Goal: Transaction & Acquisition: Purchase product/service

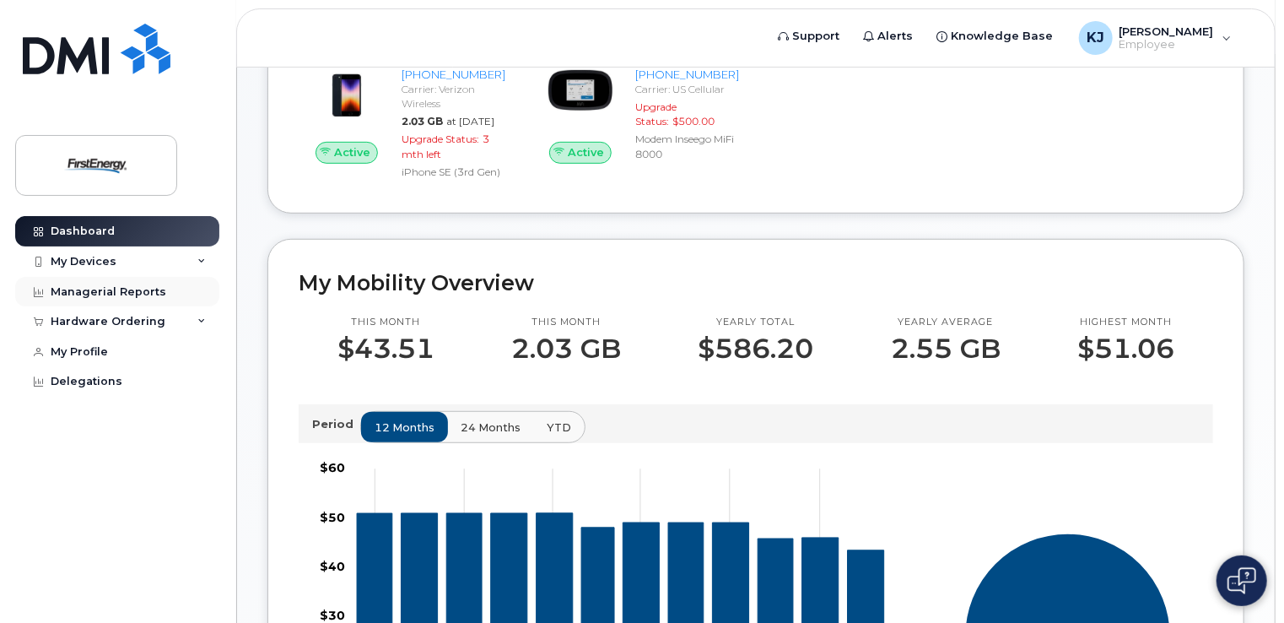
scroll to position [337, 0]
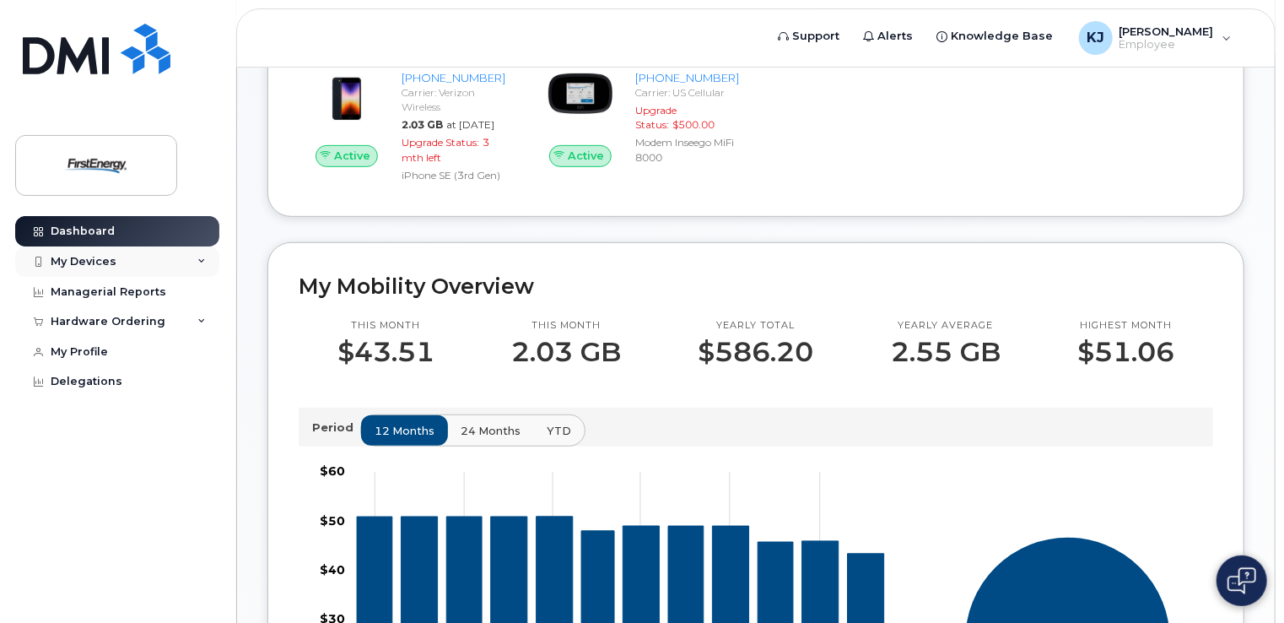
click at [202, 262] on icon at bounding box center [201, 261] width 8 height 8
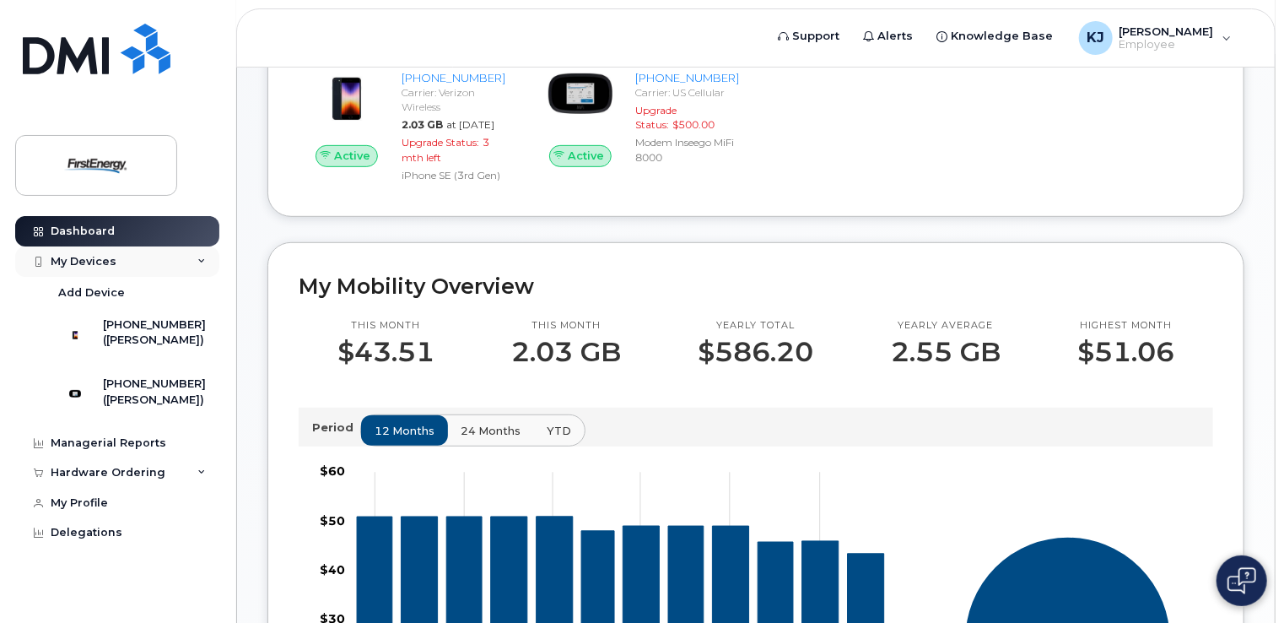
click at [202, 262] on icon at bounding box center [201, 261] width 8 height 8
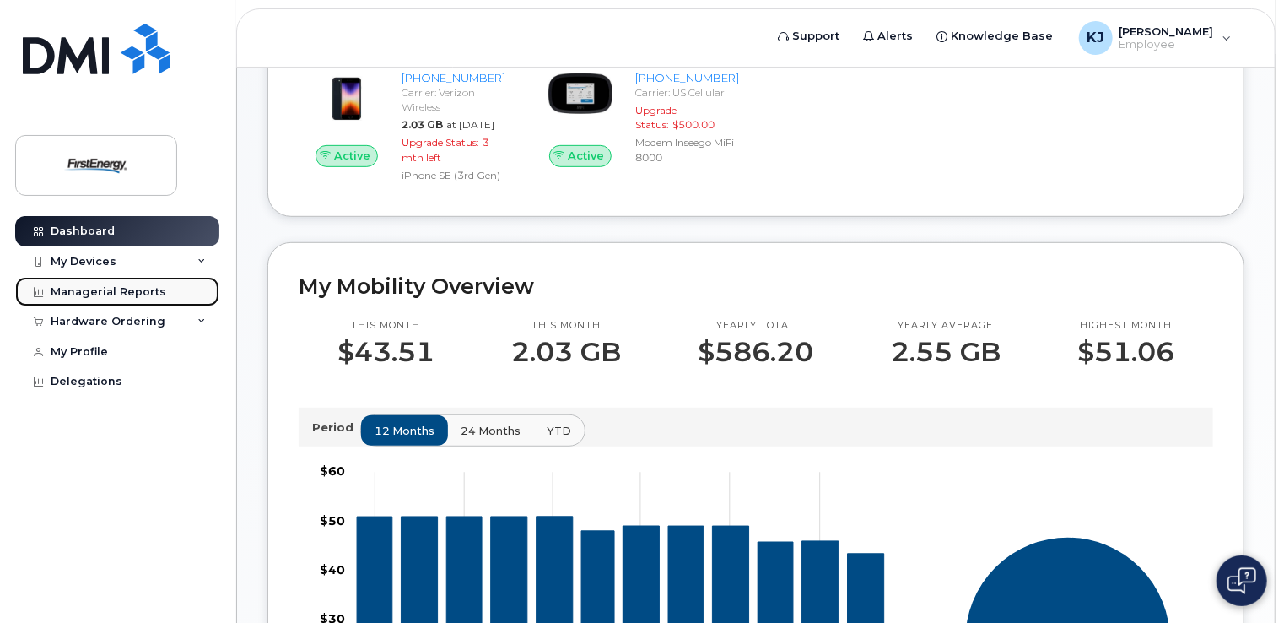
click at [131, 292] on div "Managerial Reports" at bounding box center [109, 291] width 116 height 13
click at [199, 322] on icon at bounding box center [201, 321] width 8 height 8
click at [66, 289] on div "Managerial Reports" at bounding box center [109, 291] width 116 height 13
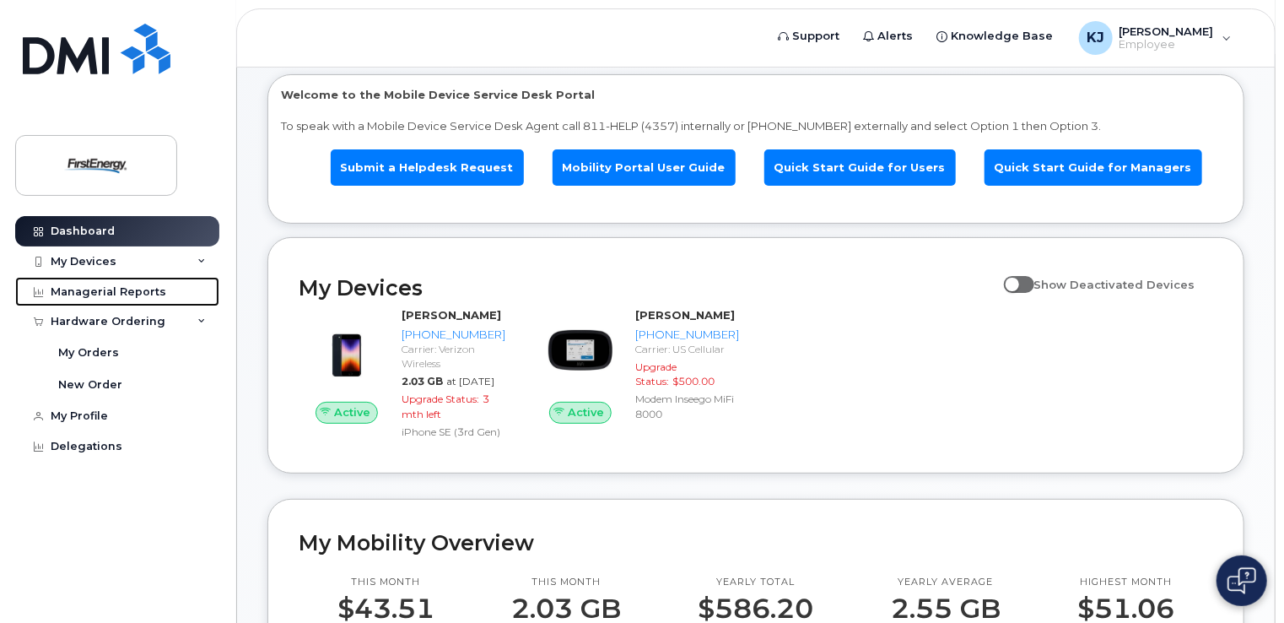
scroll to position [0, 0]
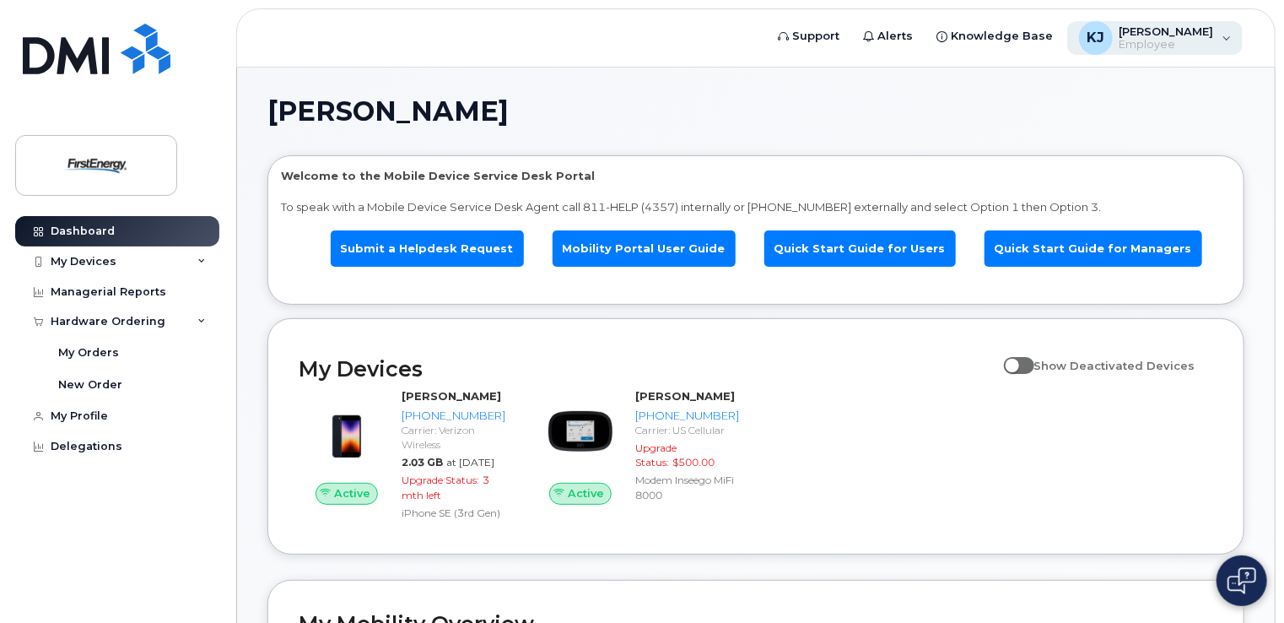
click at [1219, 39] on div "KJ Kardell, John W Employee" at bounding box center [1155, 38] width 176 height 34
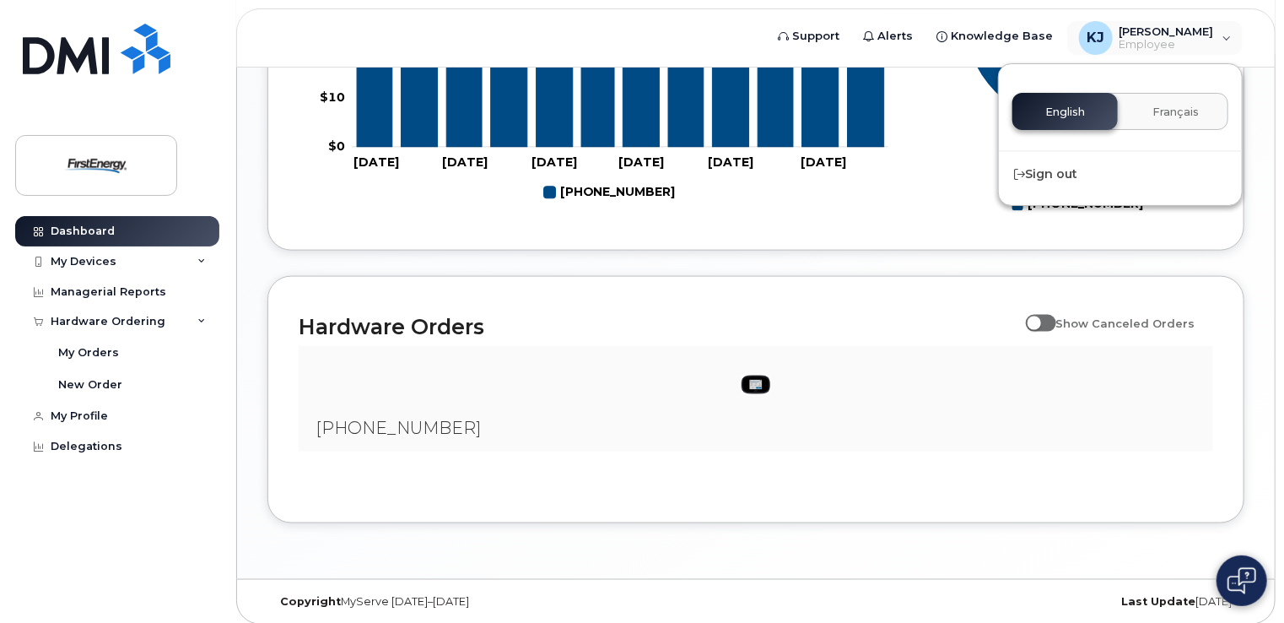
scroll to position [1009, 0]
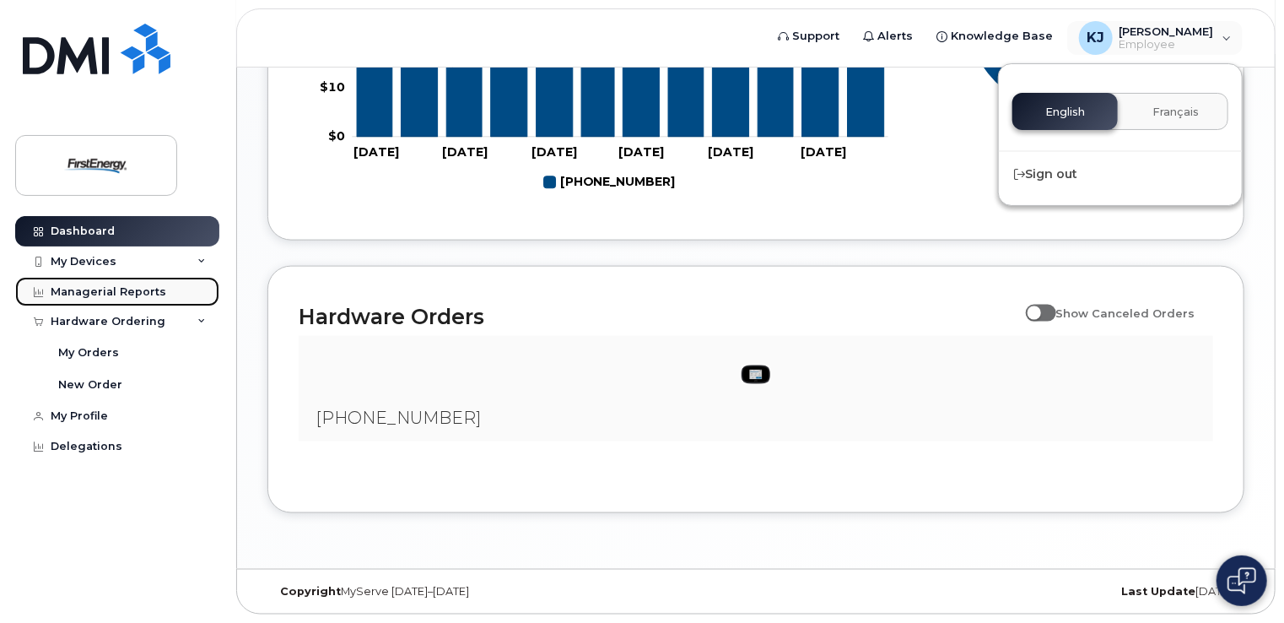
click at [117, 289] on div "Managerial Reports" at bounding box center [109, 291] width 116 height 13
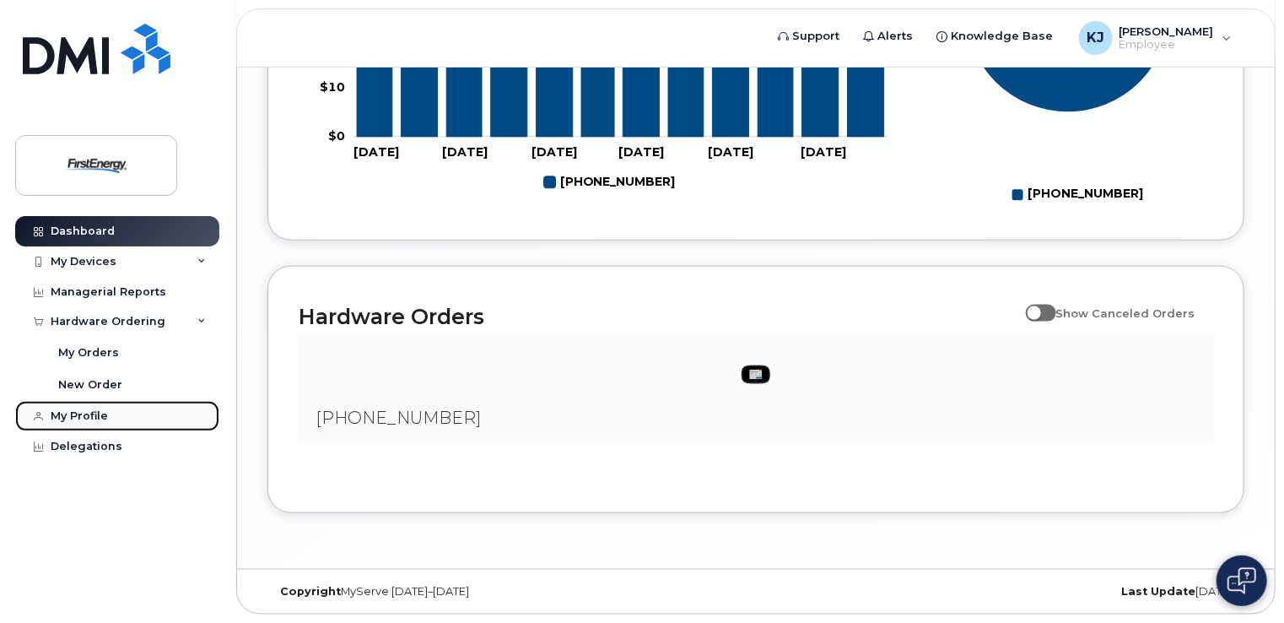
click at [81, 424] on link "My Profile" at bounding box center [117, 416] width 204 height 30
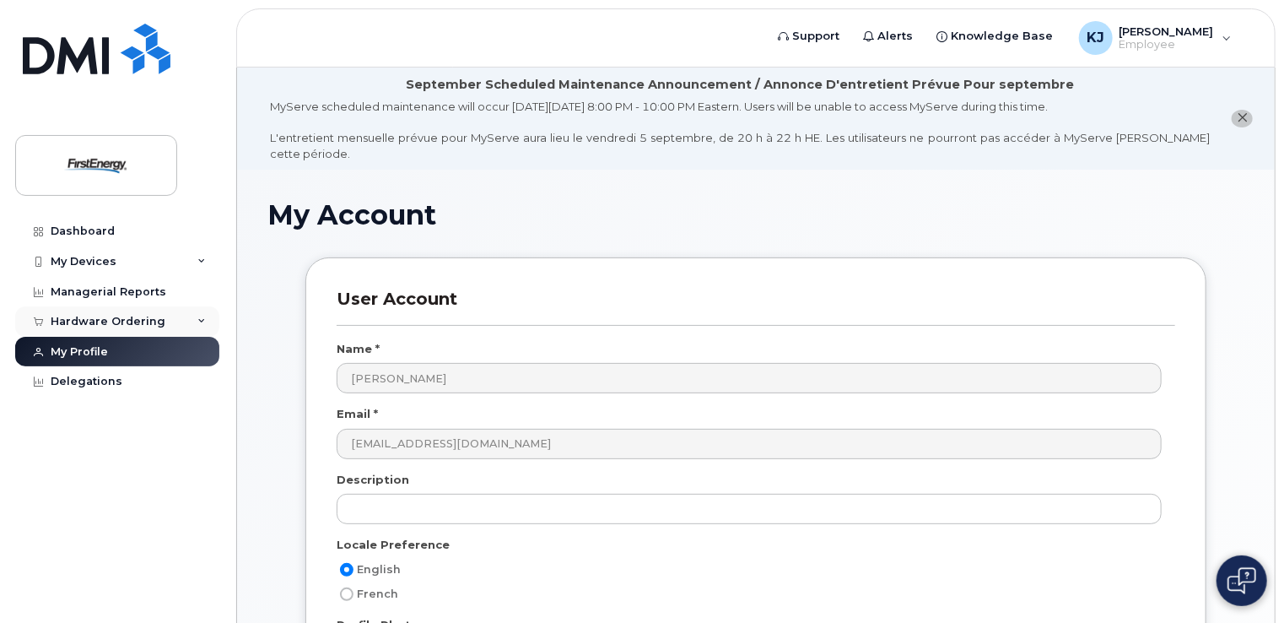
click at [87, 316] on div "Hardware Ordering" at bounding box center [108, 321] width 115 height 13
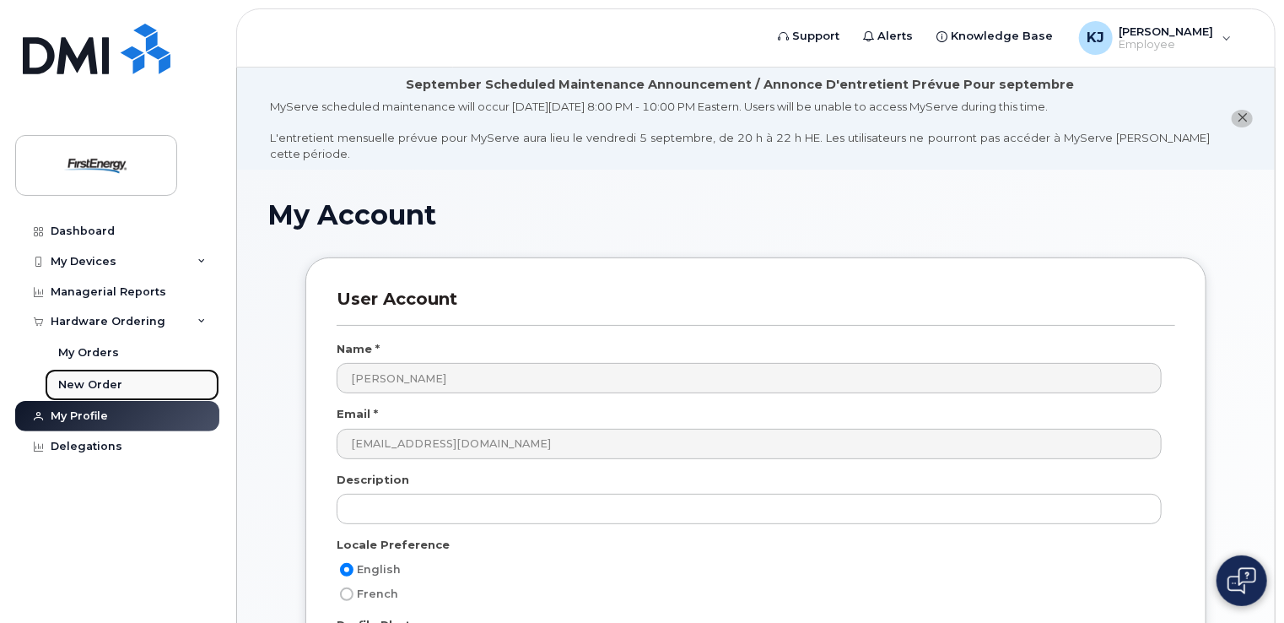
click at [96, 378] on div "New Order" at bounding box center [90, 384] width 64 height 15
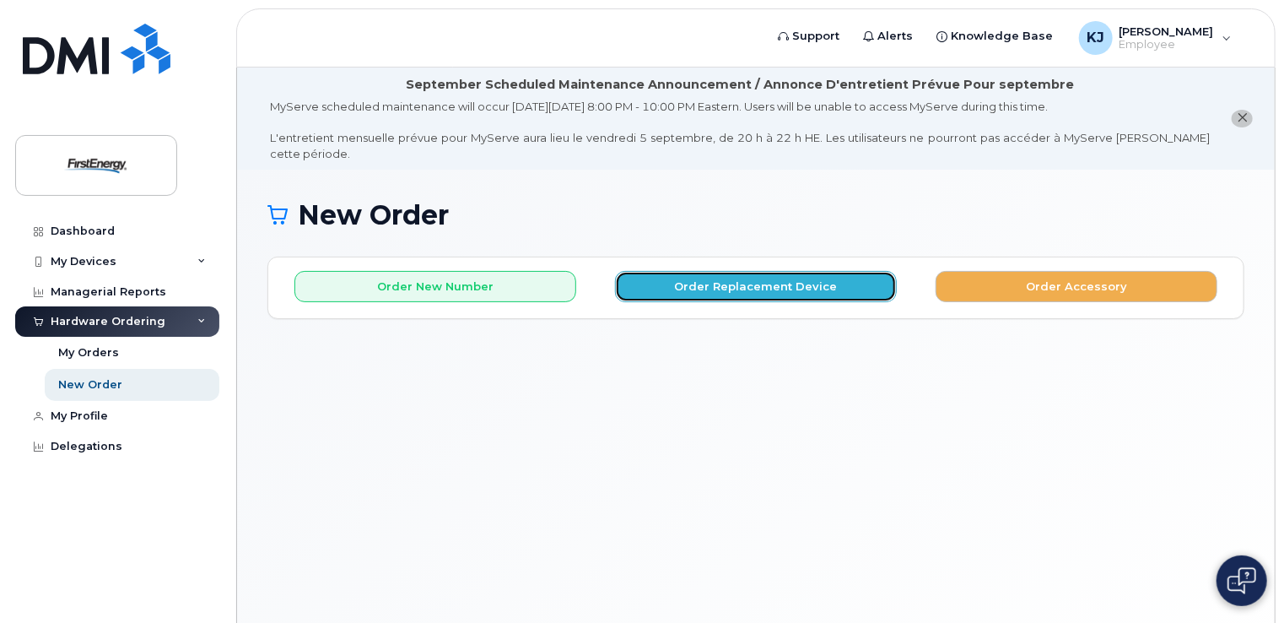
click at [725, 273] on button "Order Replacement Device" at bounding box center [756, 286] width 282 height 31
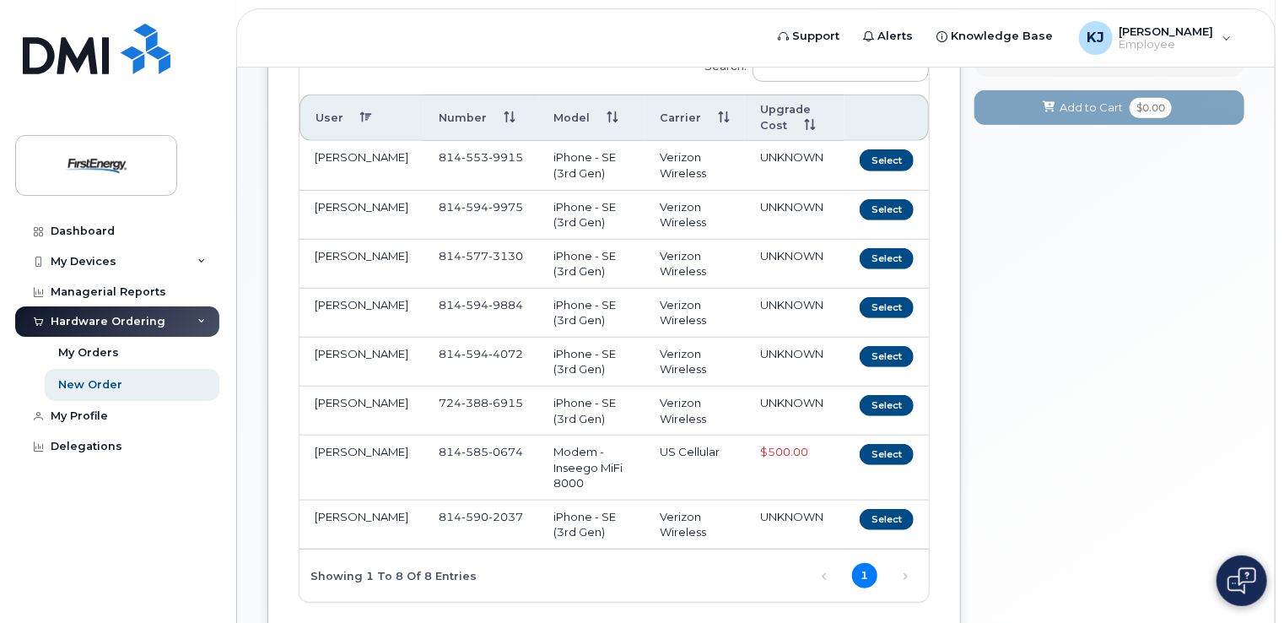
scroll to position [337, 0]
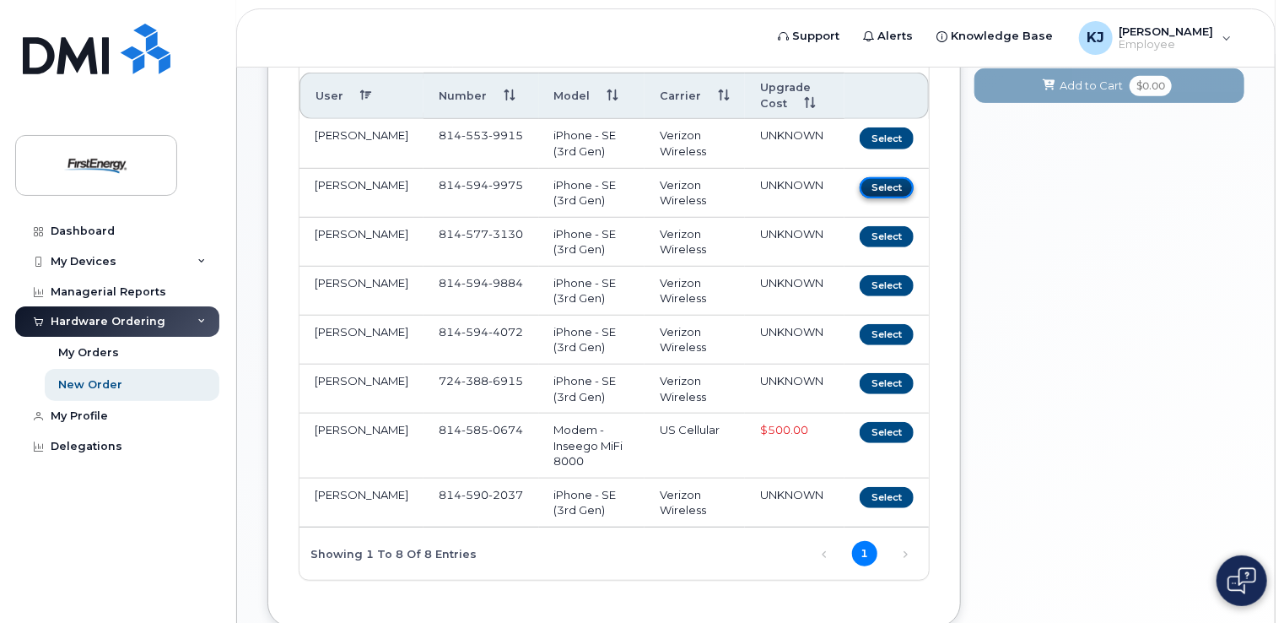
click at [891, 177] on button "Select" at bounding box center [887, 187] width 54 height 21
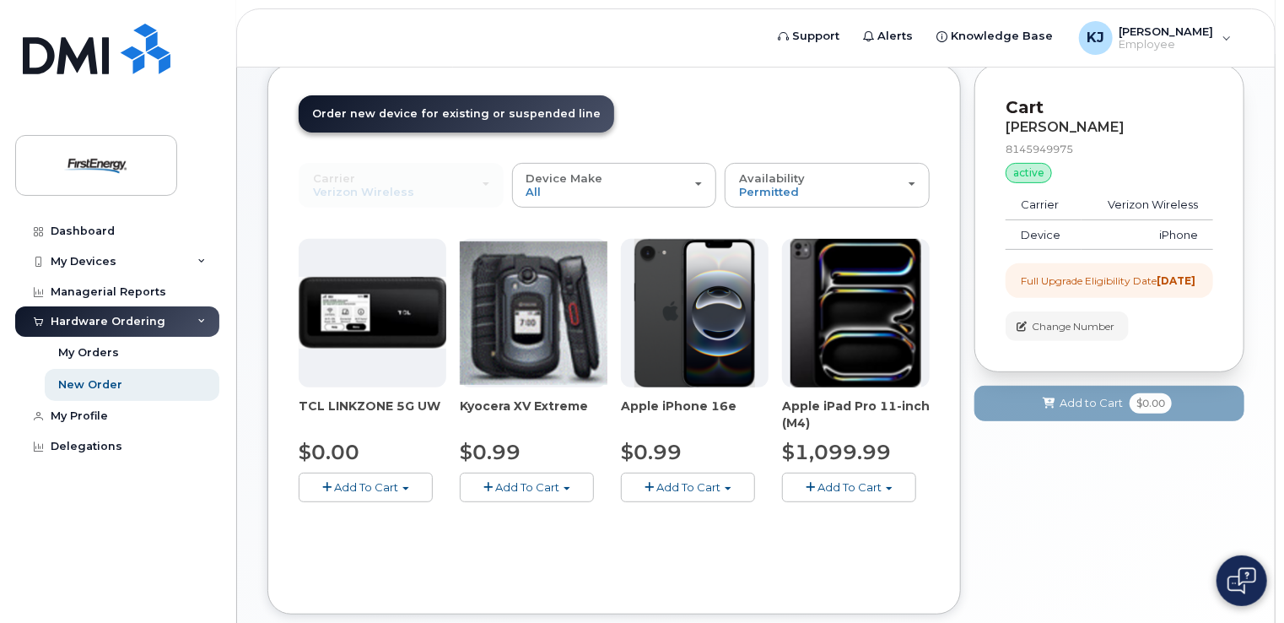
scroll to position [192, 0]
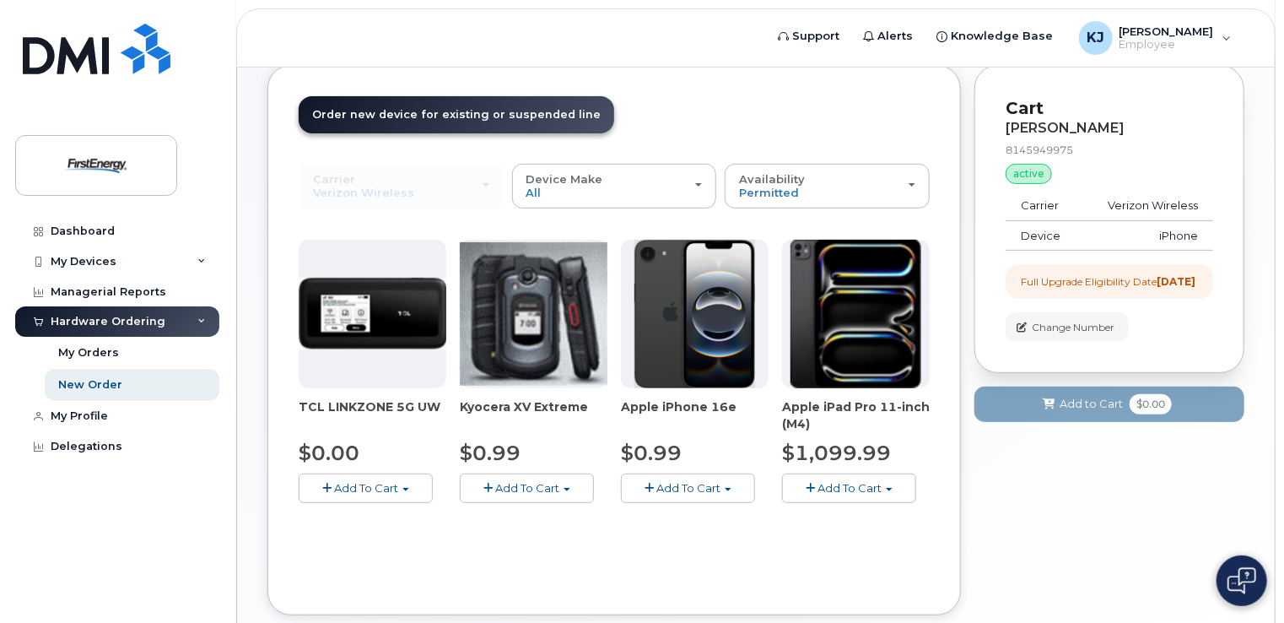
click at [694, 481] on span "Add To Cart" at bounding box center [688, 487] width 64 height 13
click at [679, 481] on span "Add To Cart" at bounding box center [688, 487] width 64 height 13
click at [685, 481] on span "Add To Cart" at bounding box center [688, 487] width 64 height 13
click at [732, 509] on link "$0.99 - 2 Year Upgrade" at bounding box center [706, 519] width 163 height 21
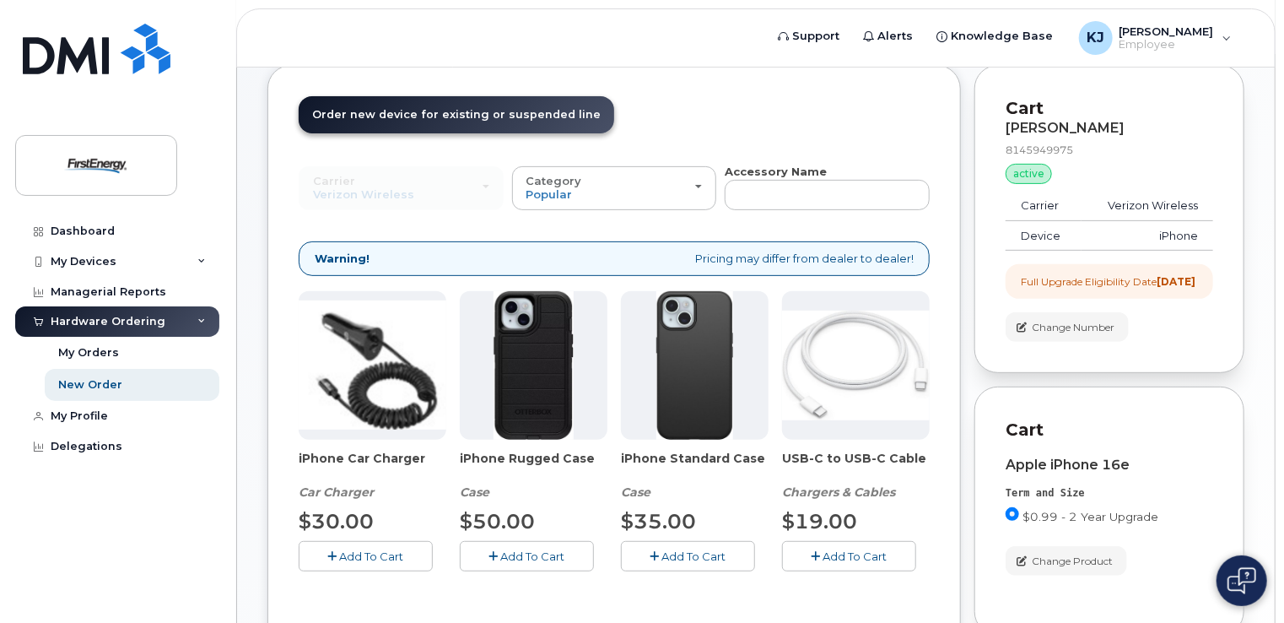
click at [365, 549] on span "Add To Cart" at bounding box center [372, 555] width 64 height 13
click at [678, 549] on span "Add To Cart" at bounding box center [694, 555] width 64 height 13
click at [855, 549] on span "Add To Cart" at bounding box center [855, 555] width 64 height 13
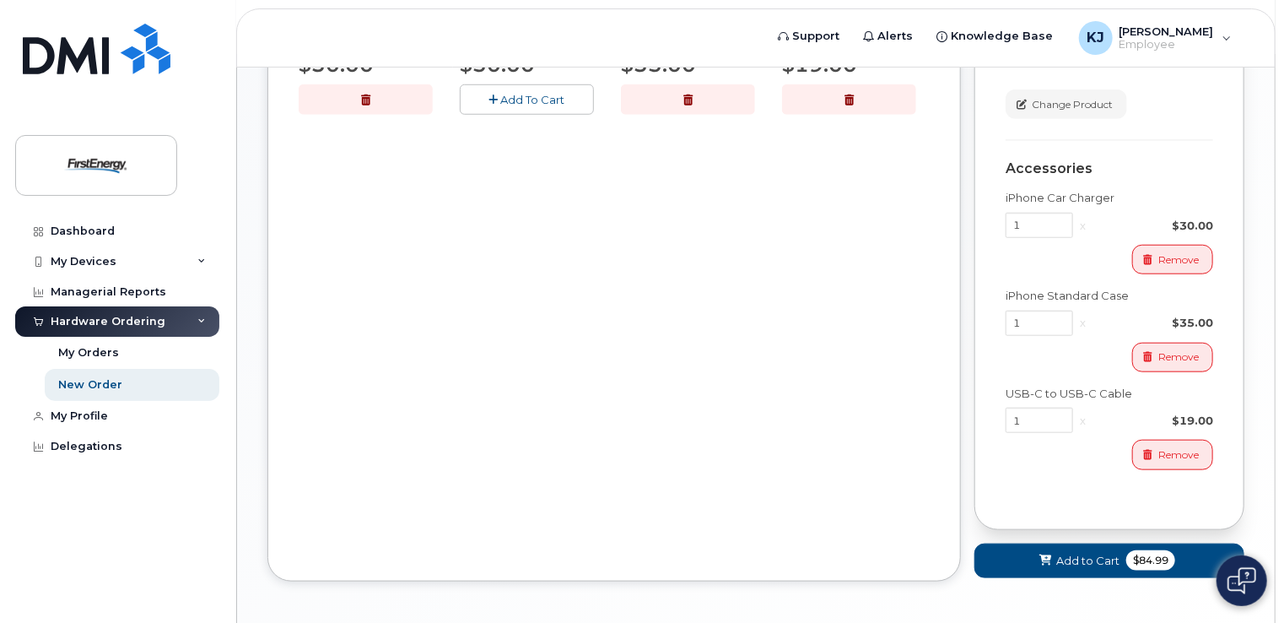
scroll to position [712, 0]
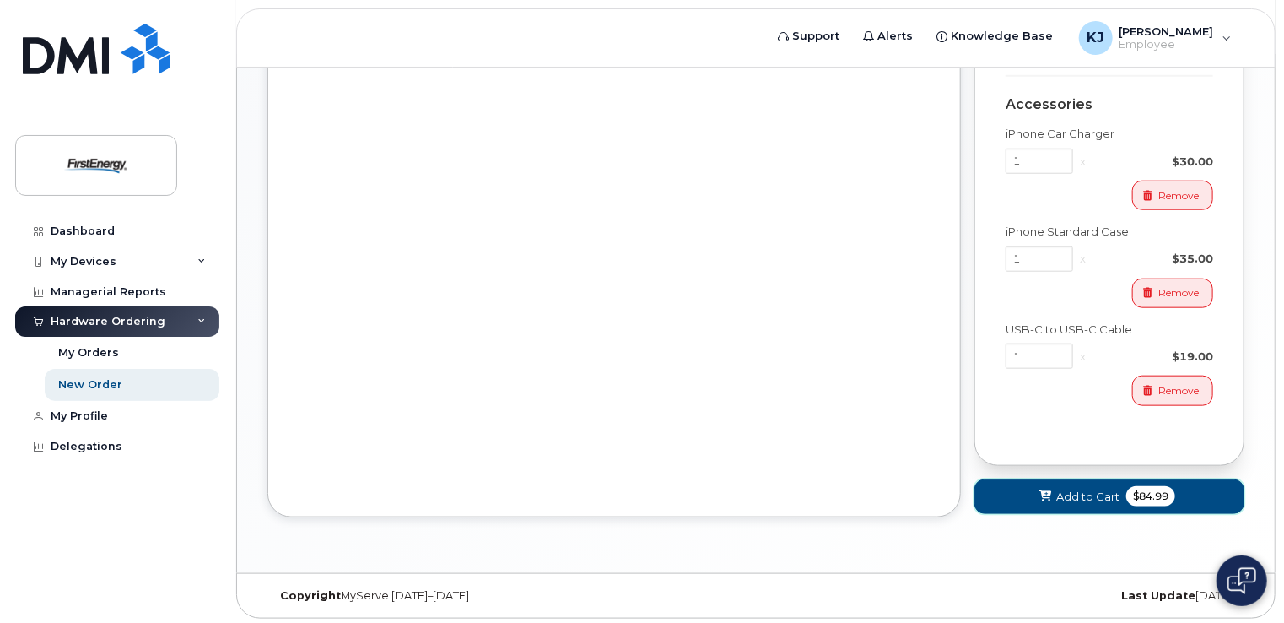
click at [1082, 493] on span "Add to Cart" at bounding box center [1087, 497] width 63 height 16
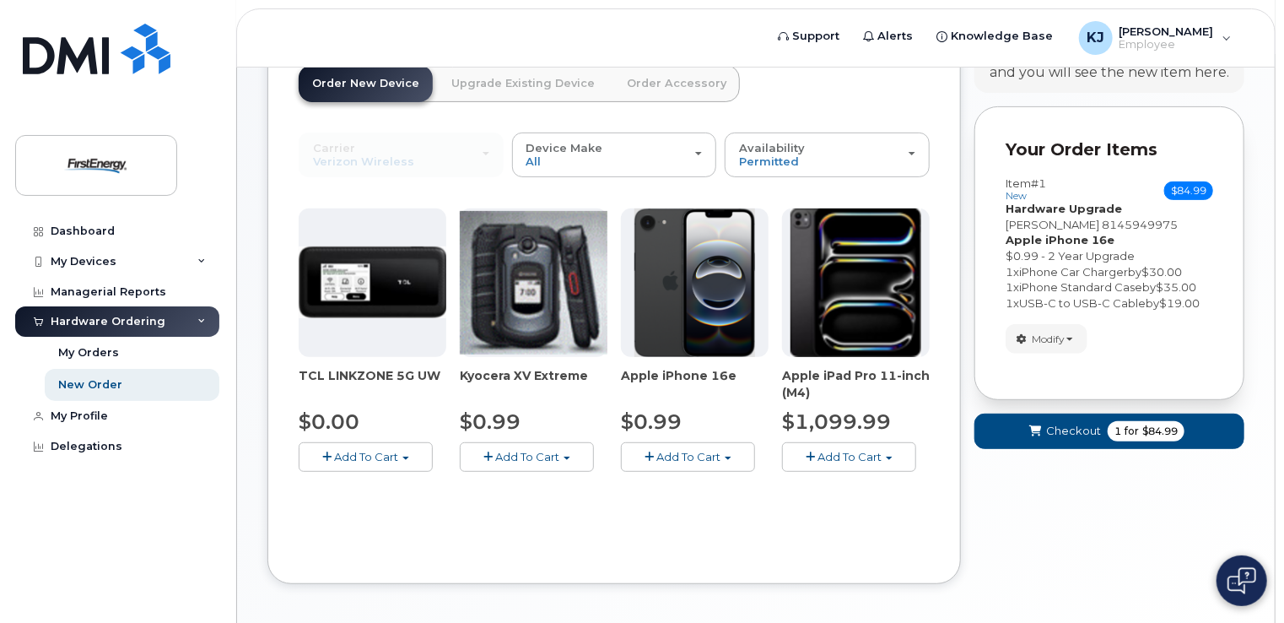
scroll to position [253, 0]
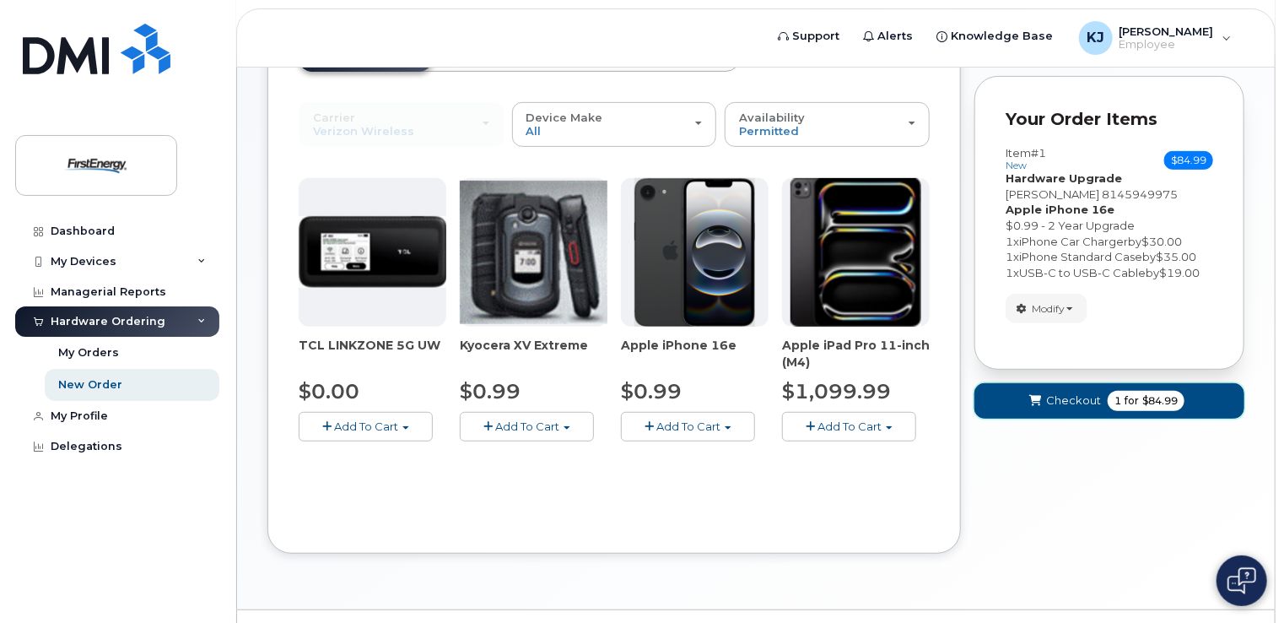
click at [1073, 392] on span "Checkout" at bounding box center [1073, 400] width 55 height 16
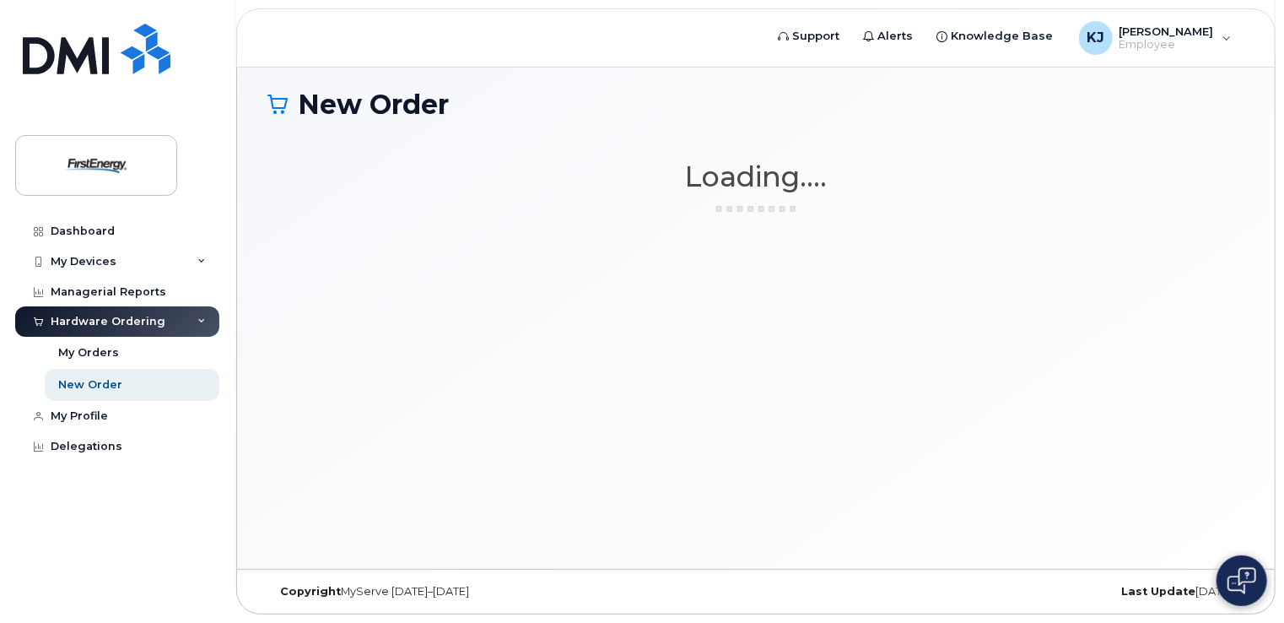
scroll to position [94, 0]
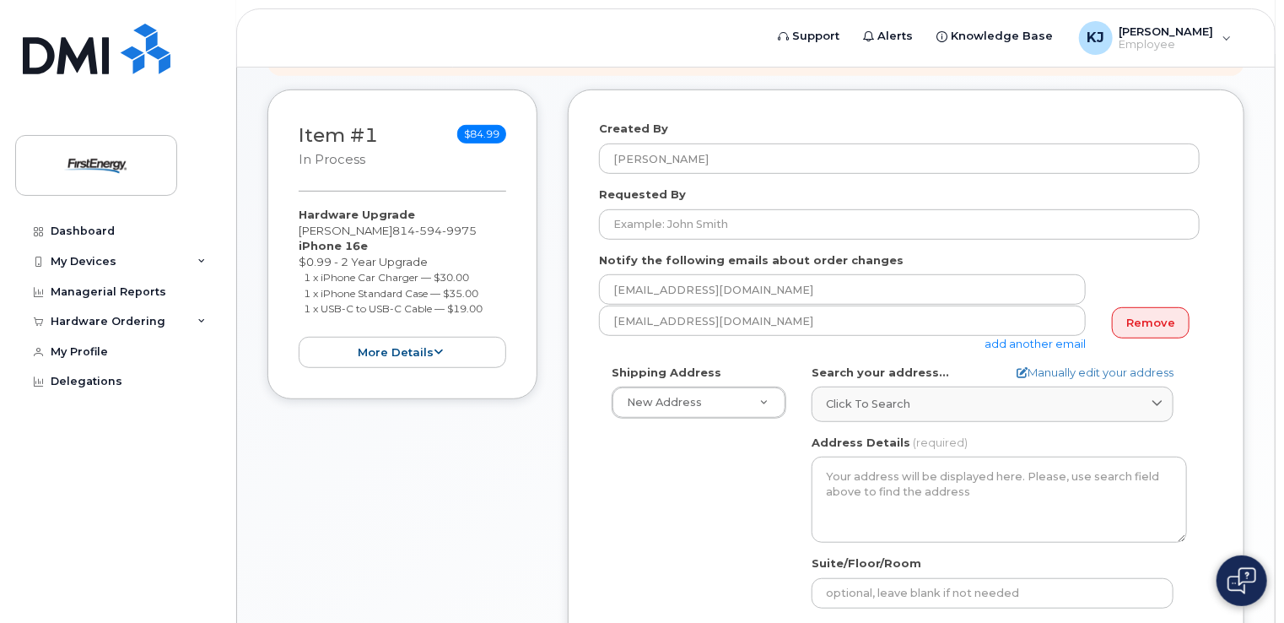
scroll to position [422, 0]
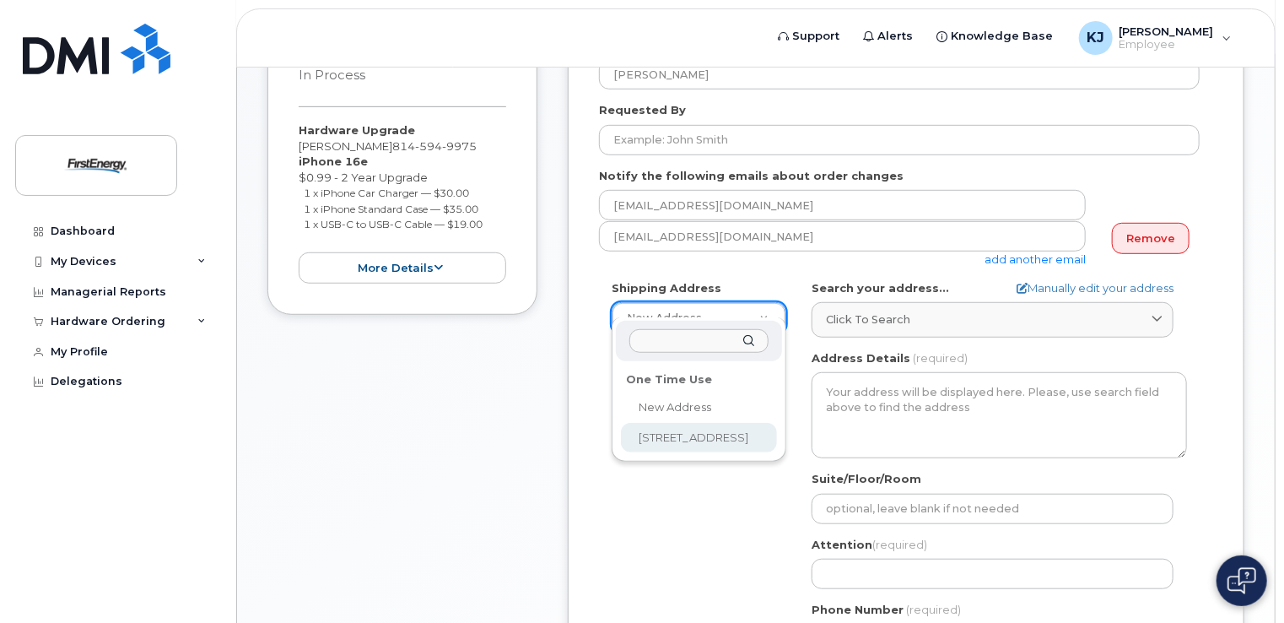
select select "820 S 4th St"
type textarea "820 S 4th St CLEARFIELD PA 16830-2008 UNITED STATES"
type input "John Kardell"
type input "7243886915"
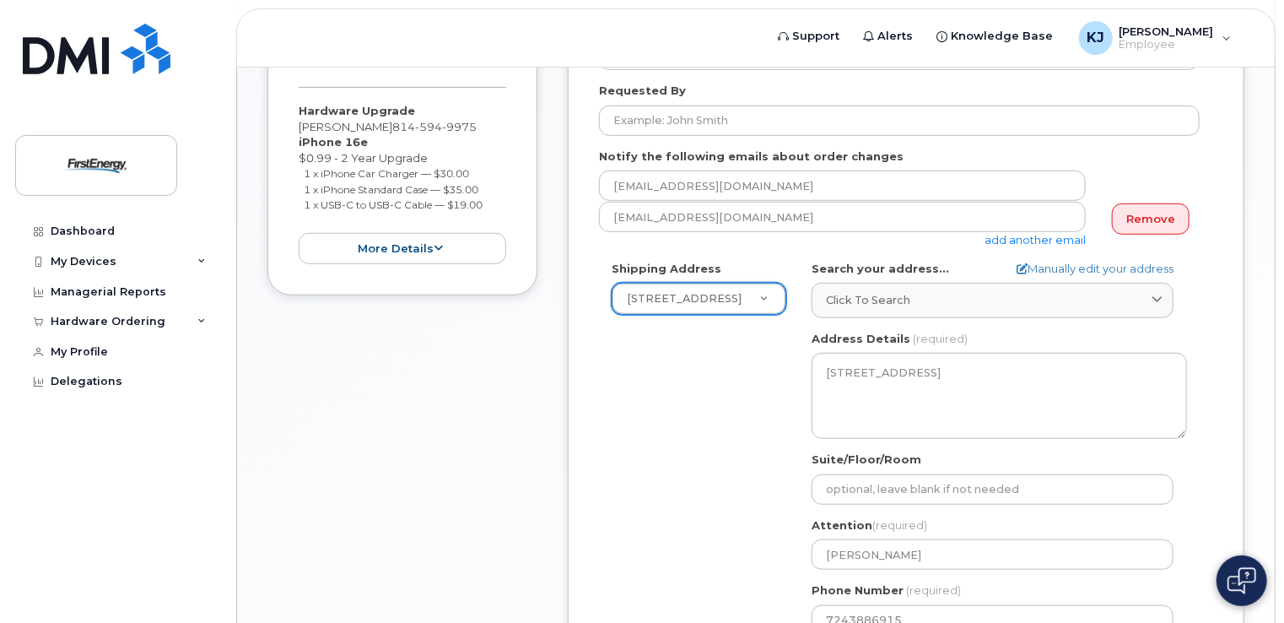
scroll to position [633, 0]
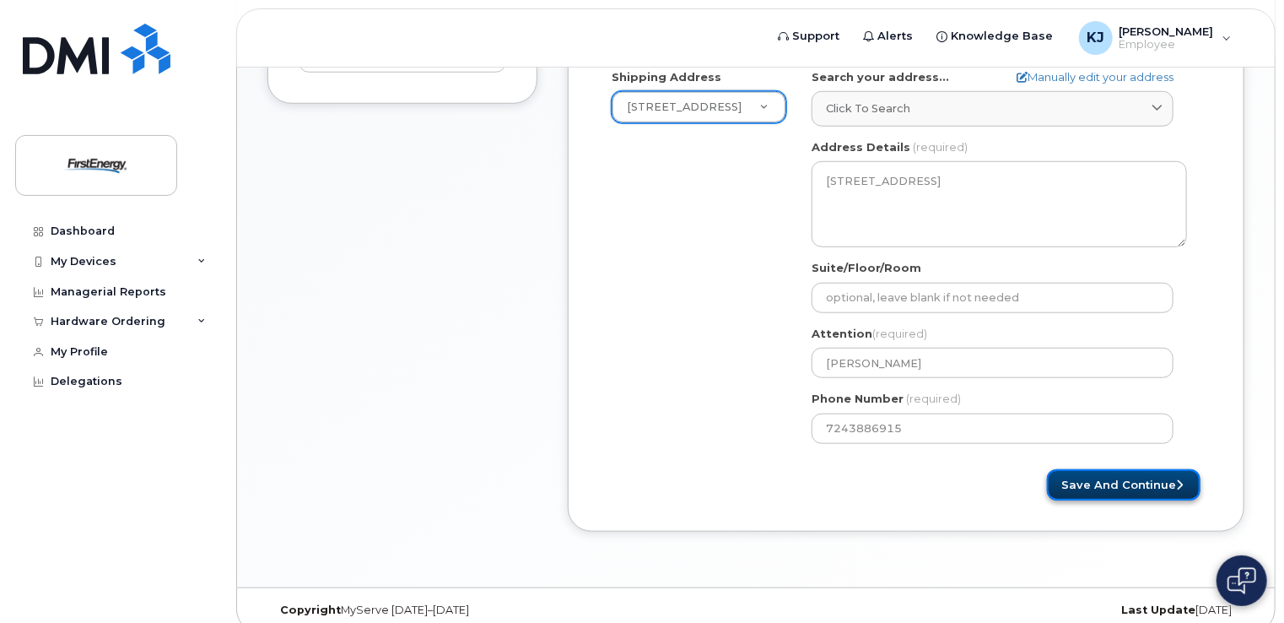
click at [1116, 469] on button "Save and Continue" at bounding box center [1124, 484] width 154 height 31
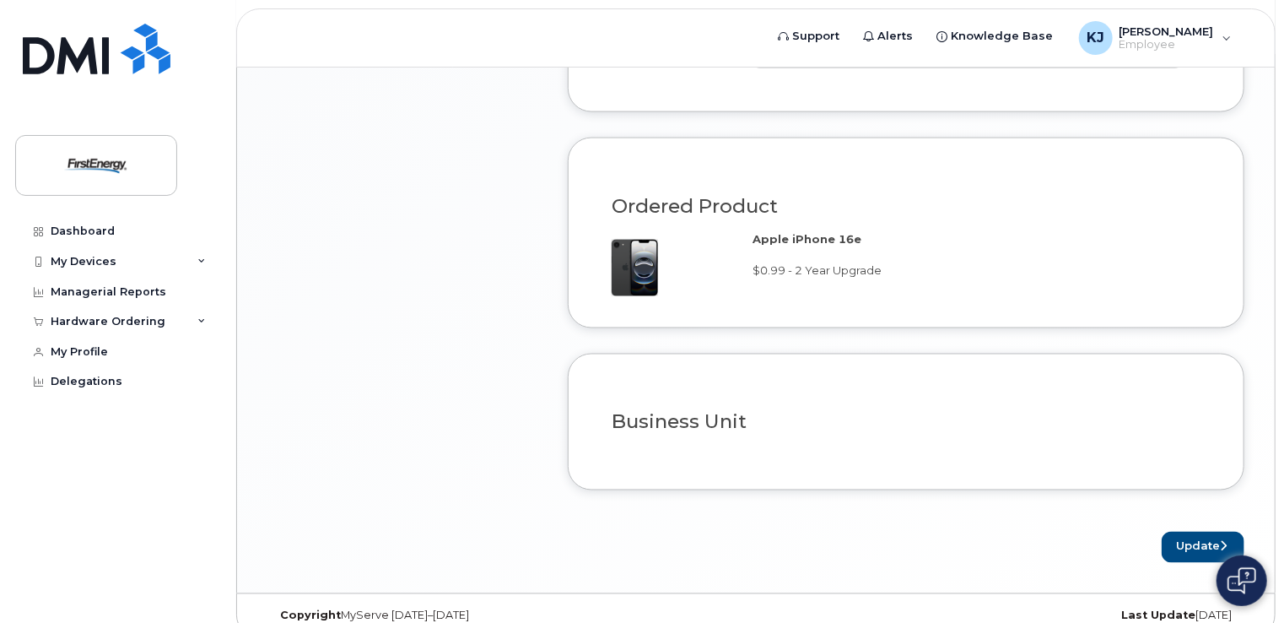
scroll to position [1269, 0]
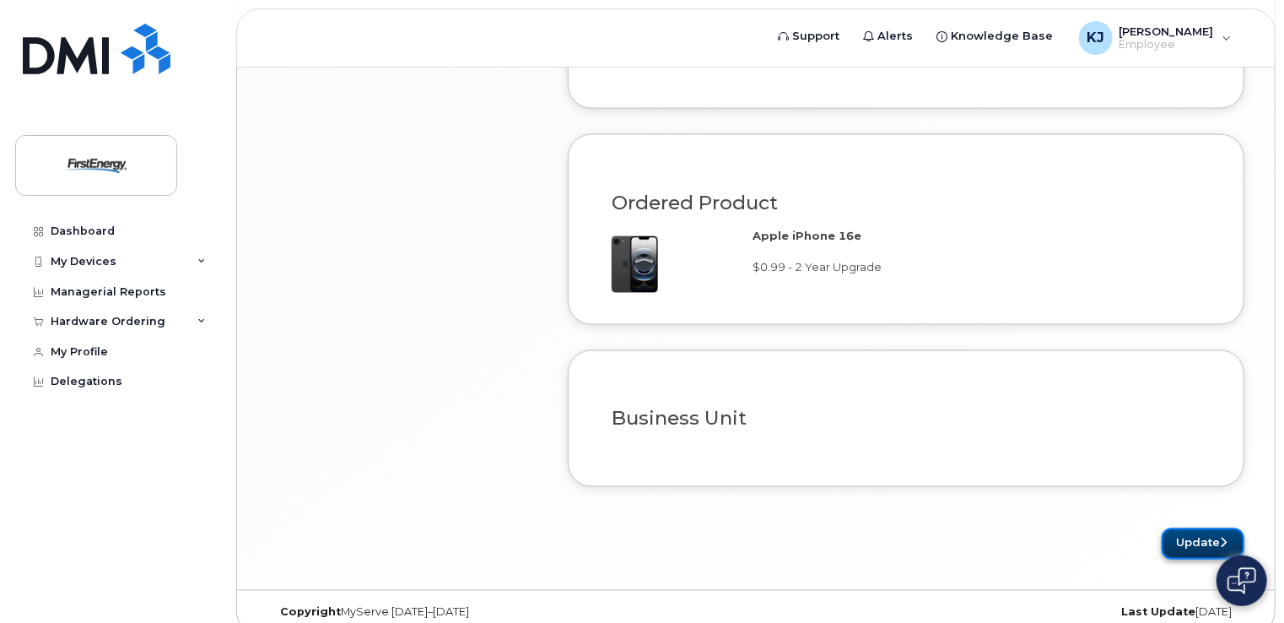
click at [1207, 528] on button "Update" at bounding box center [1203, 543] width 83 height 31
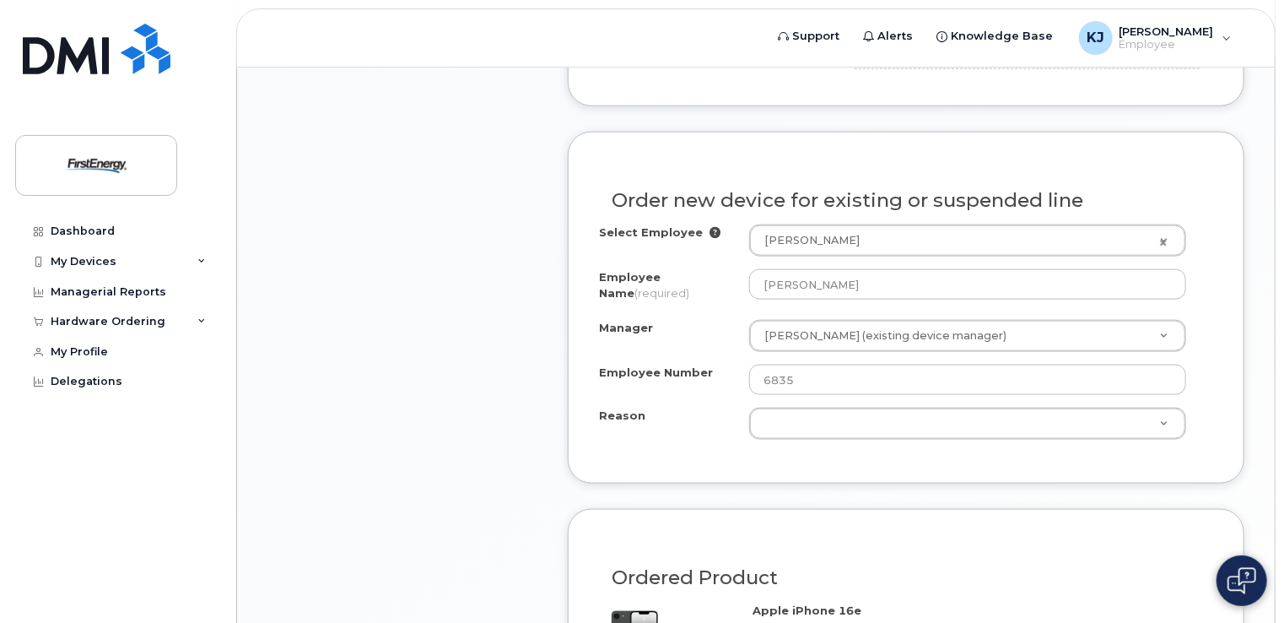
scroll to position [847, 0]
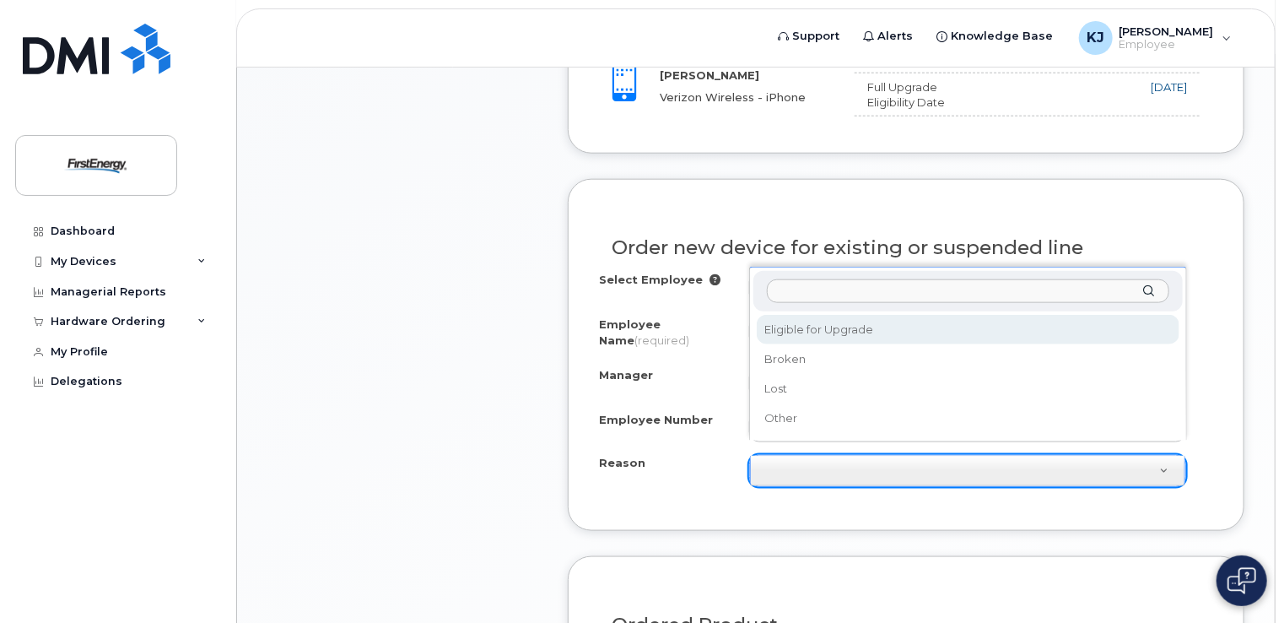
select select "eligible_for_upgrade"
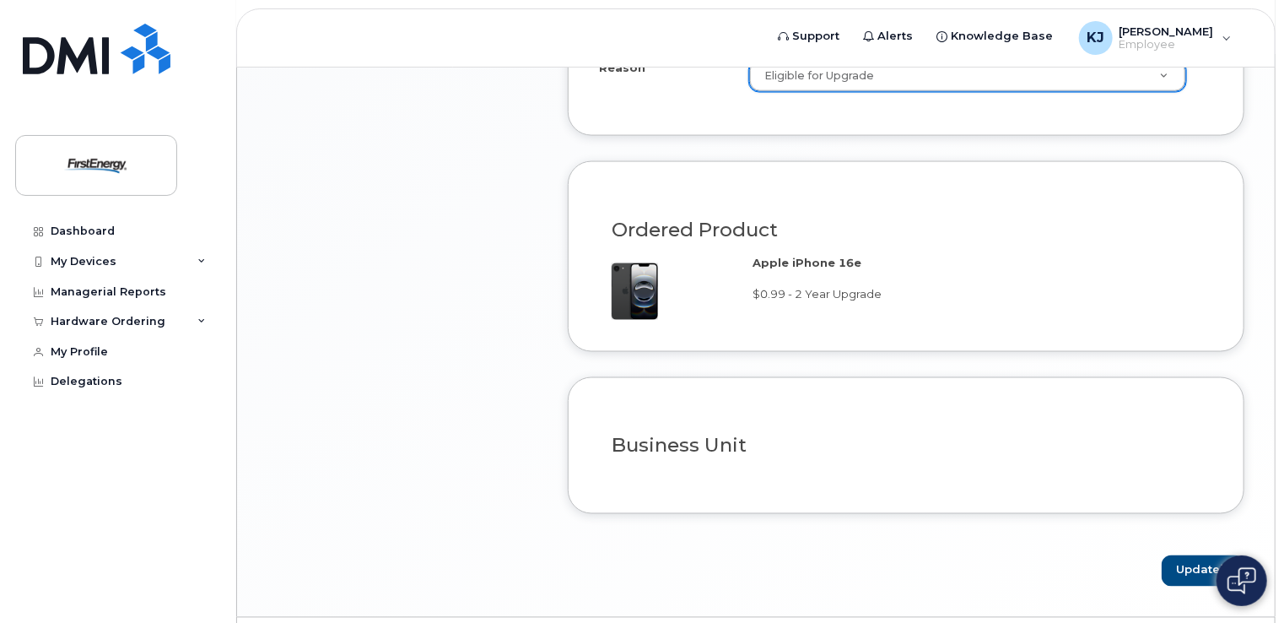
scroll to position [1269, 0]
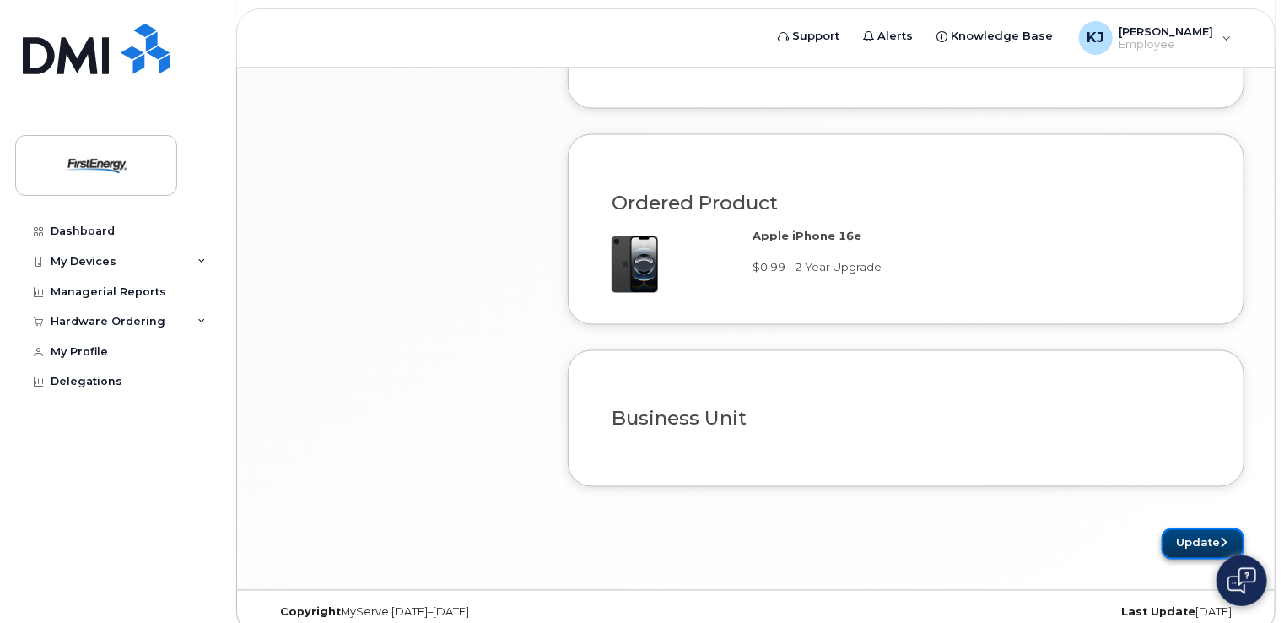
click at [1207, 528] on button "Update" at bounding box center [1203, 543] width 83 height 31
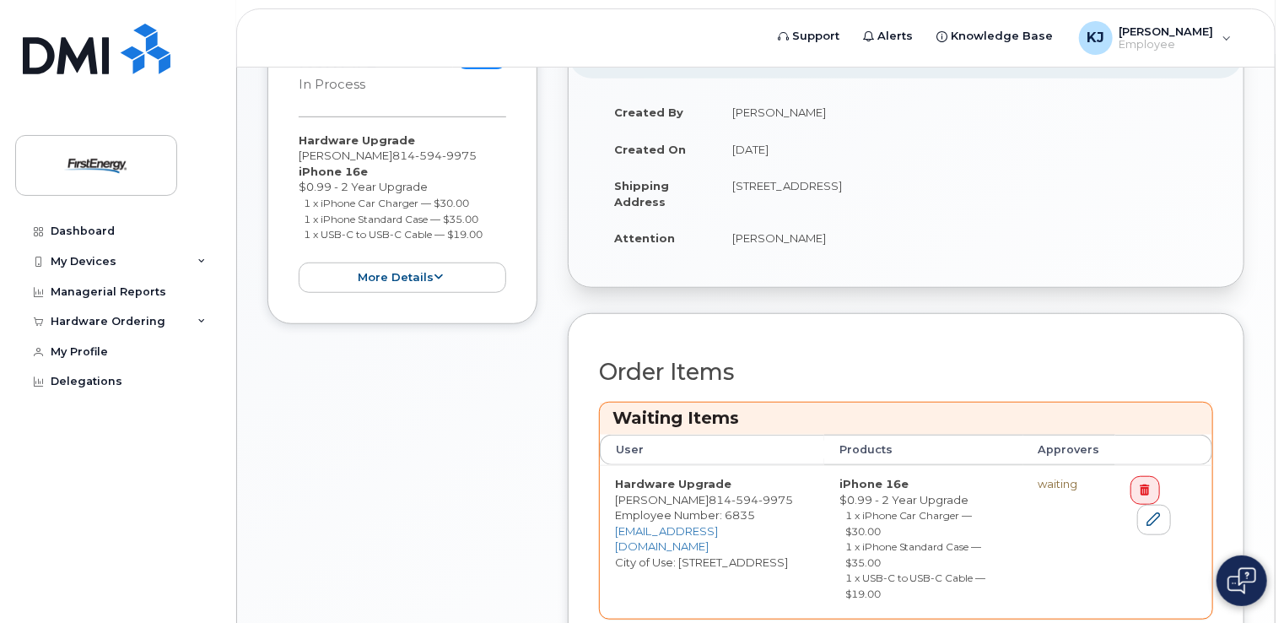
scroll to position [616, 0]
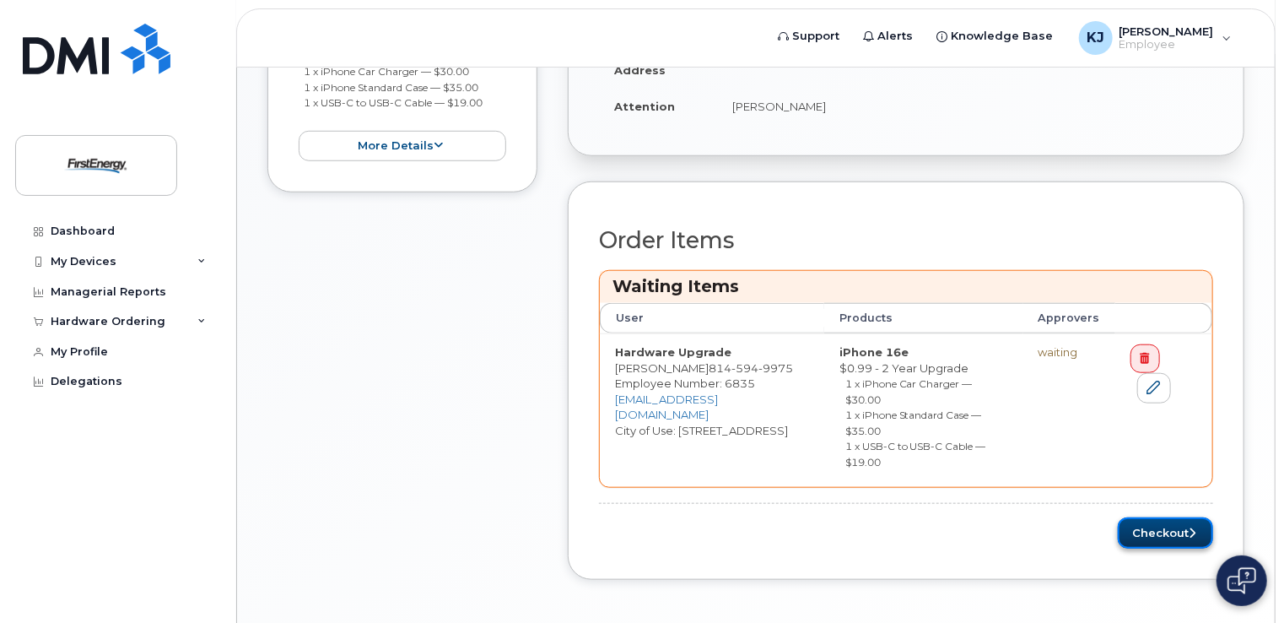
click at [1161, 517] on button "Checkout" at bounding box center [1165, 532] width 95 height 31
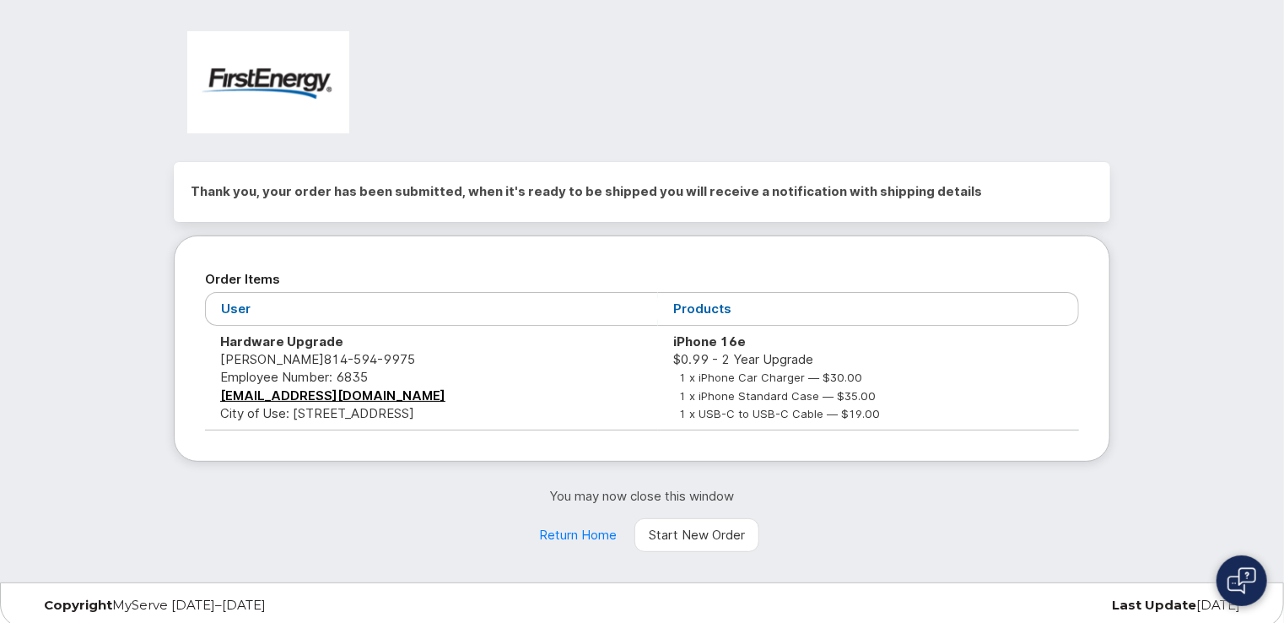
scroll to position [15, 0]
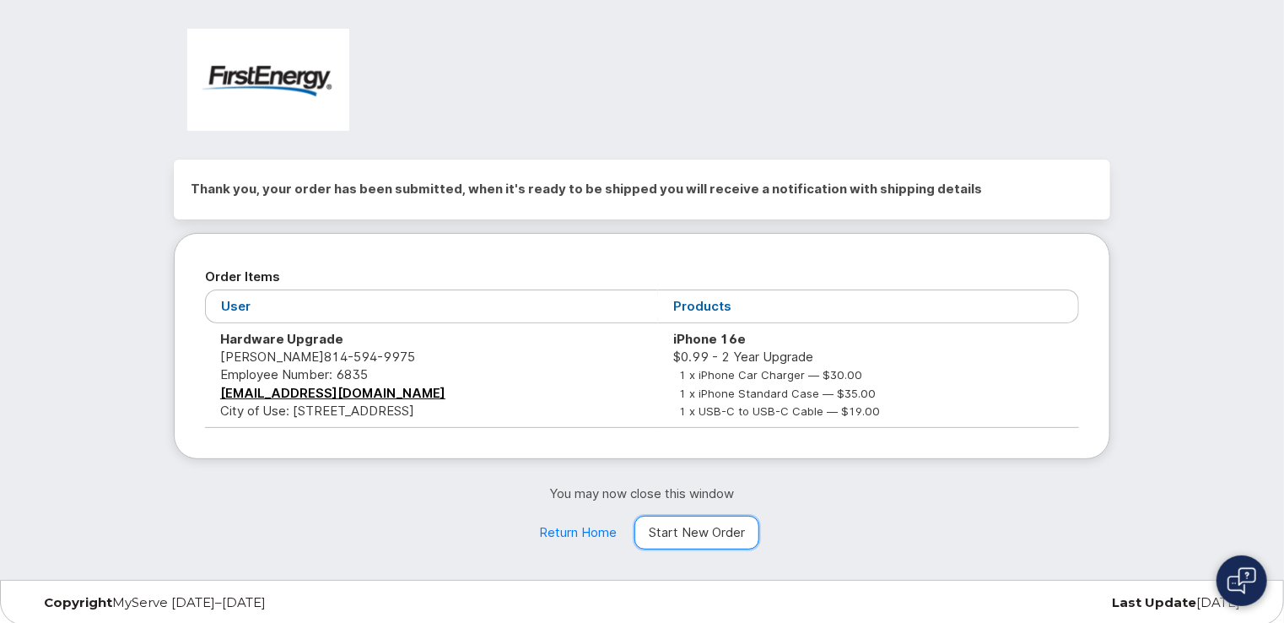
click at [667, 531] on link "Start New Order" at bounding box center [696, 533] width 125 height 34
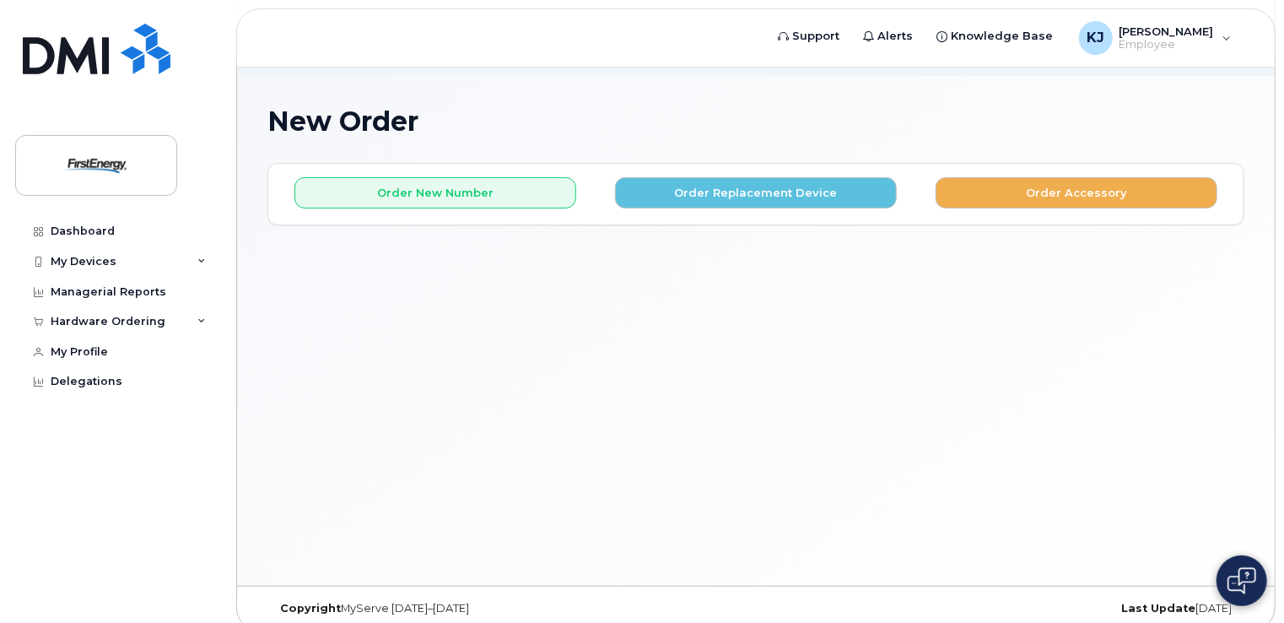
scroll to position [94, 0]
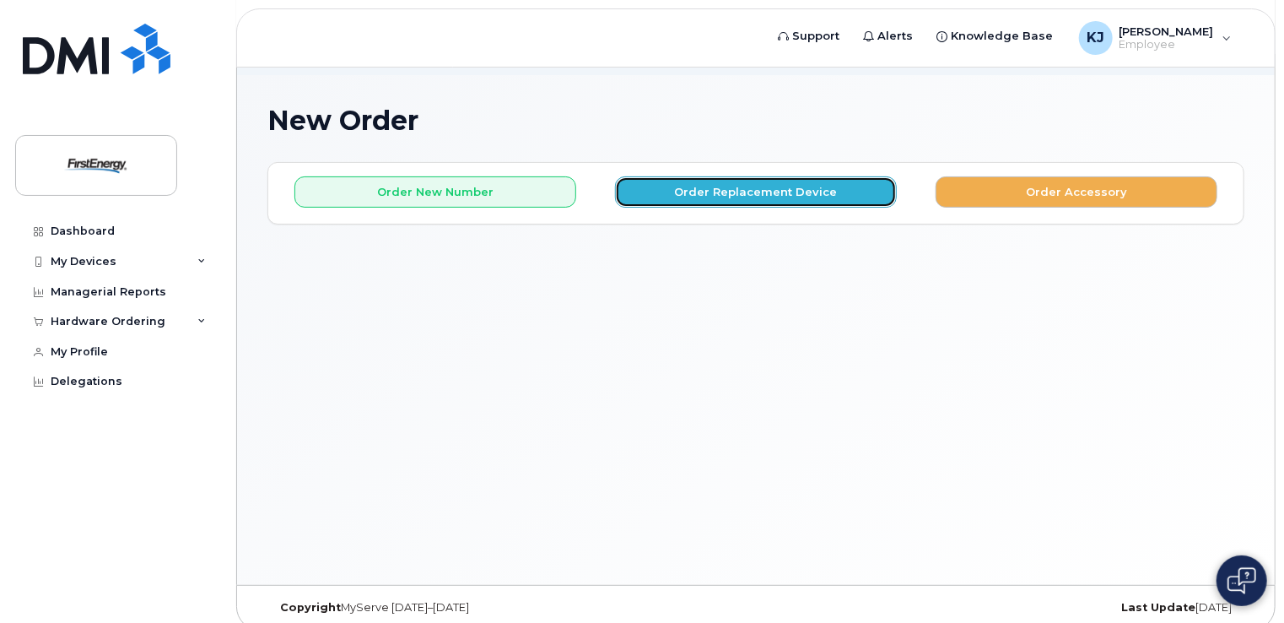
click at [713, 176] on button "Order Replacement Device" at bounding box center [756, 191] width 282 height 31
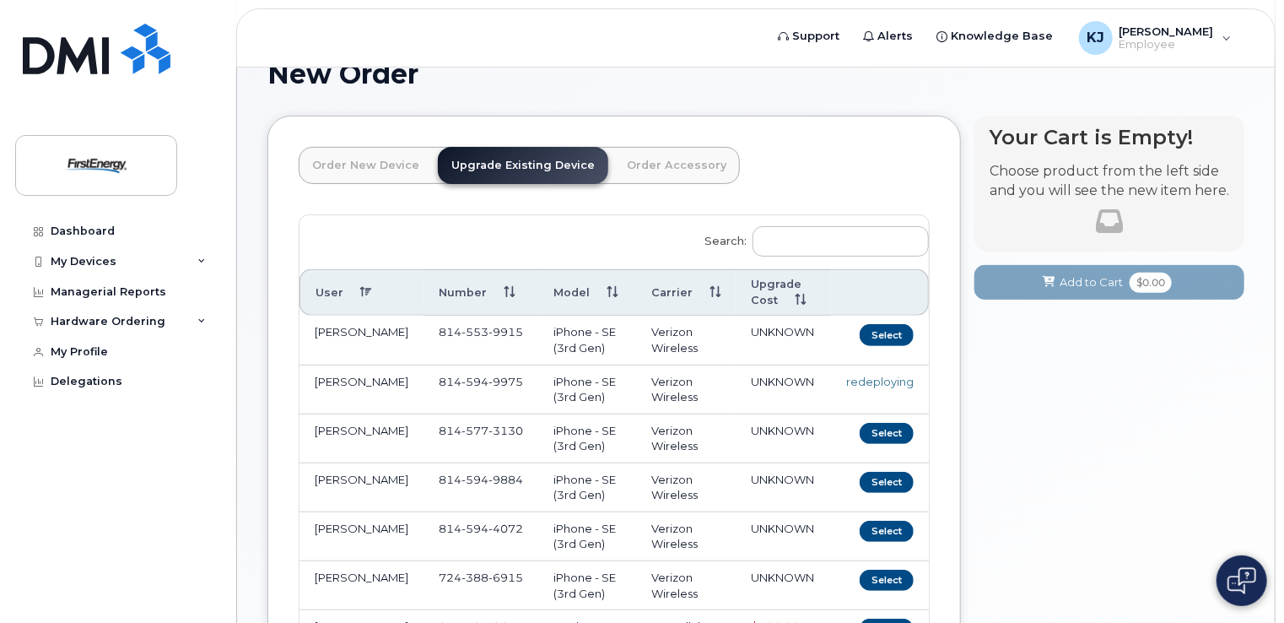
scroll to position [179, 0]
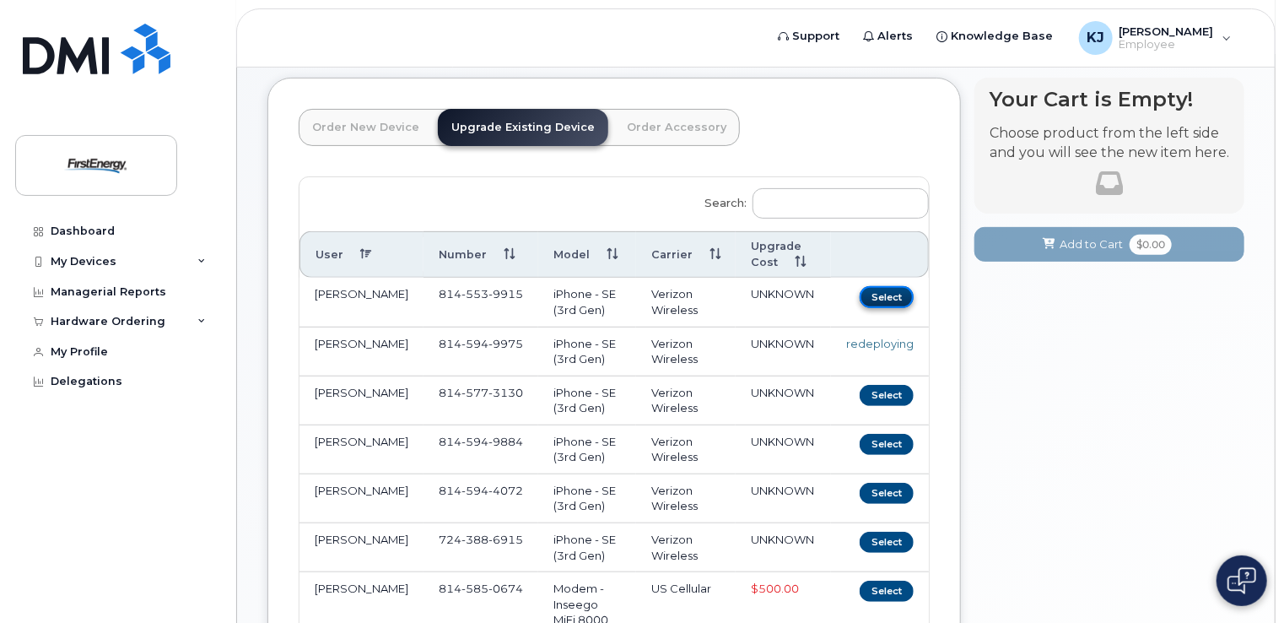
click at [890, 286] on button "Select" at bounding box center [887, 296] width 54 height 21
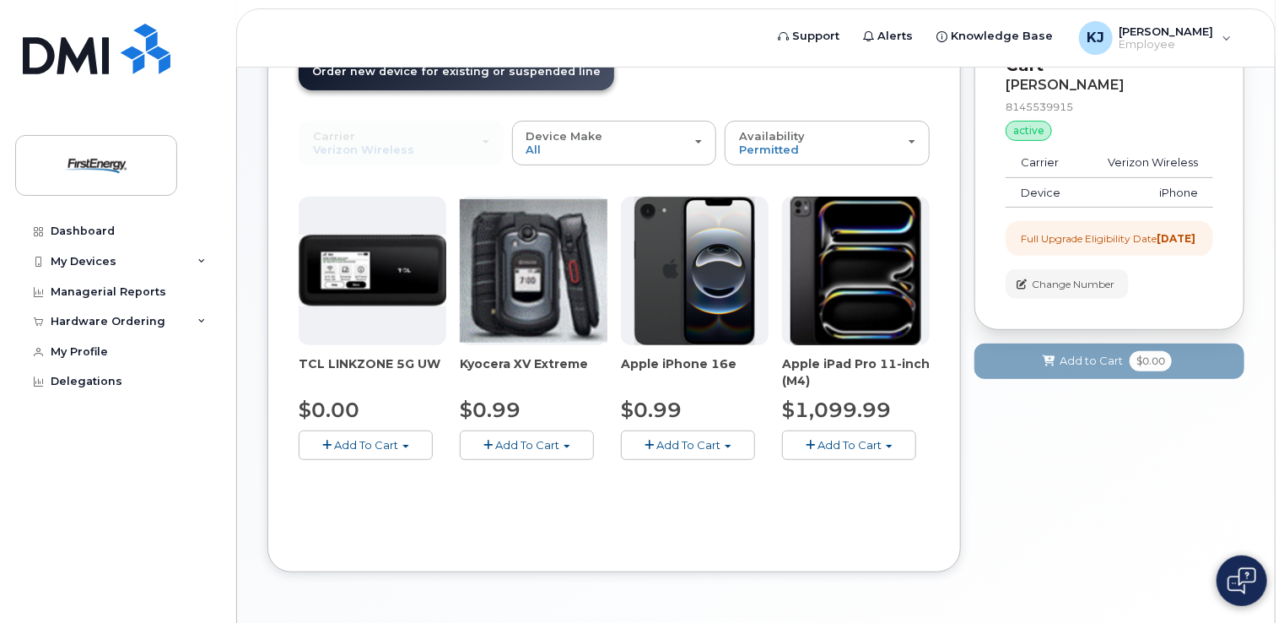
scroll to position [276, 0]
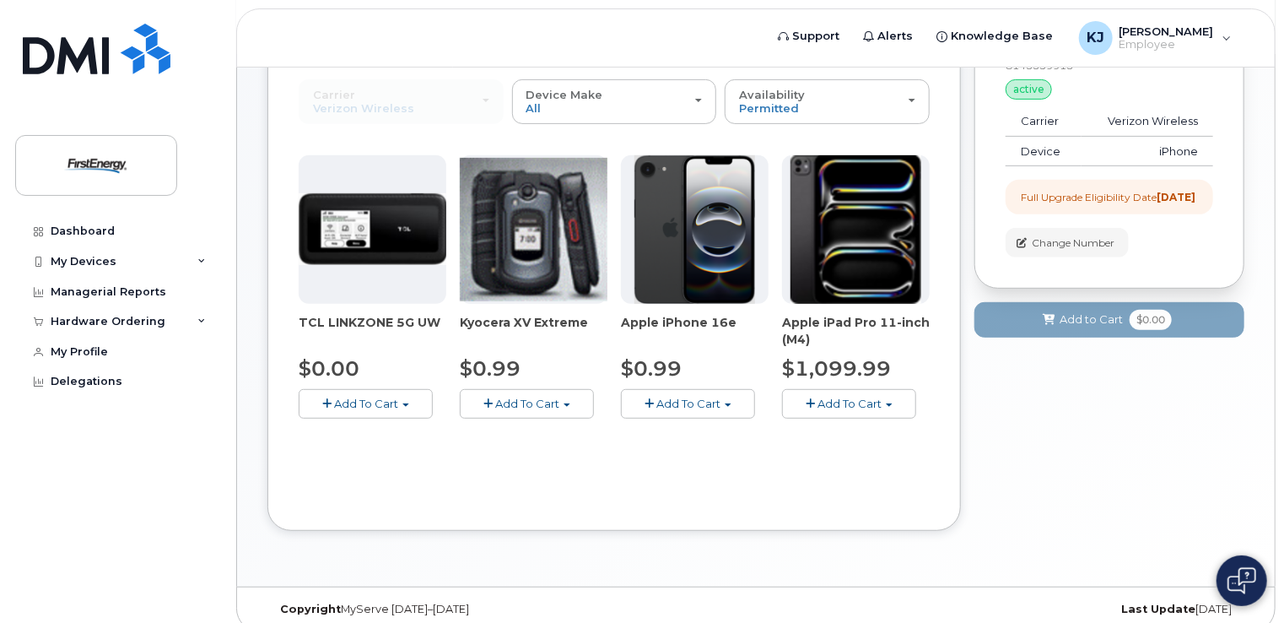
click at [686, 237] on img at bounding box center [694, 229] width 121 height 148
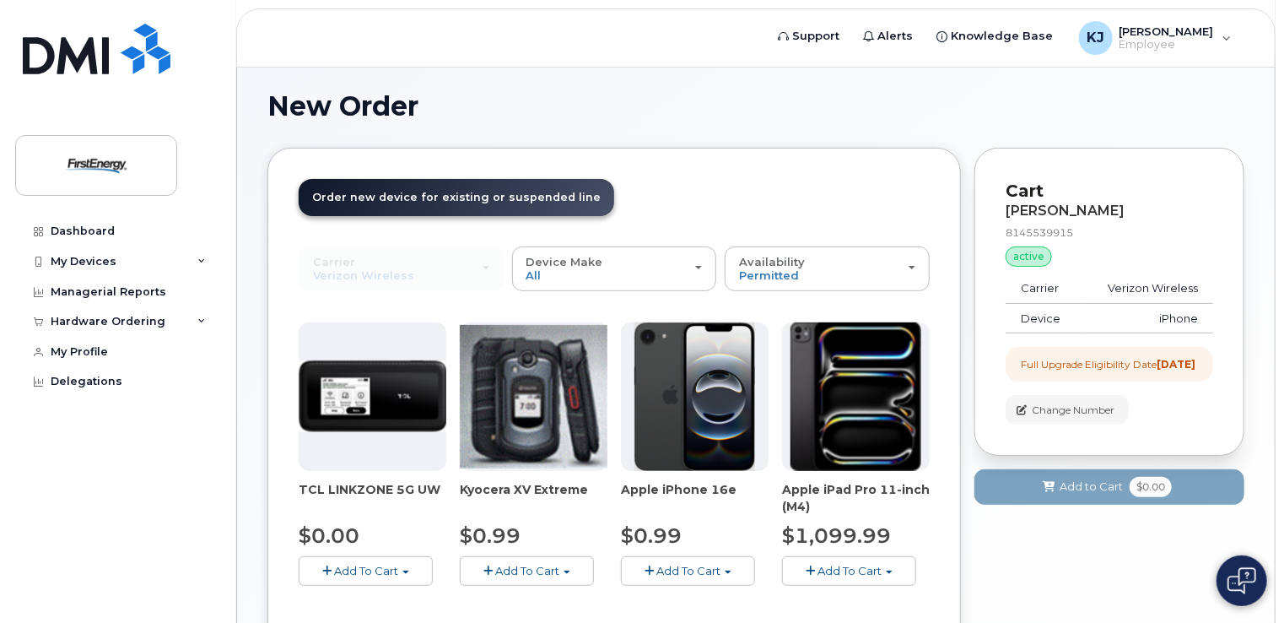
scroll to position [107, 0]
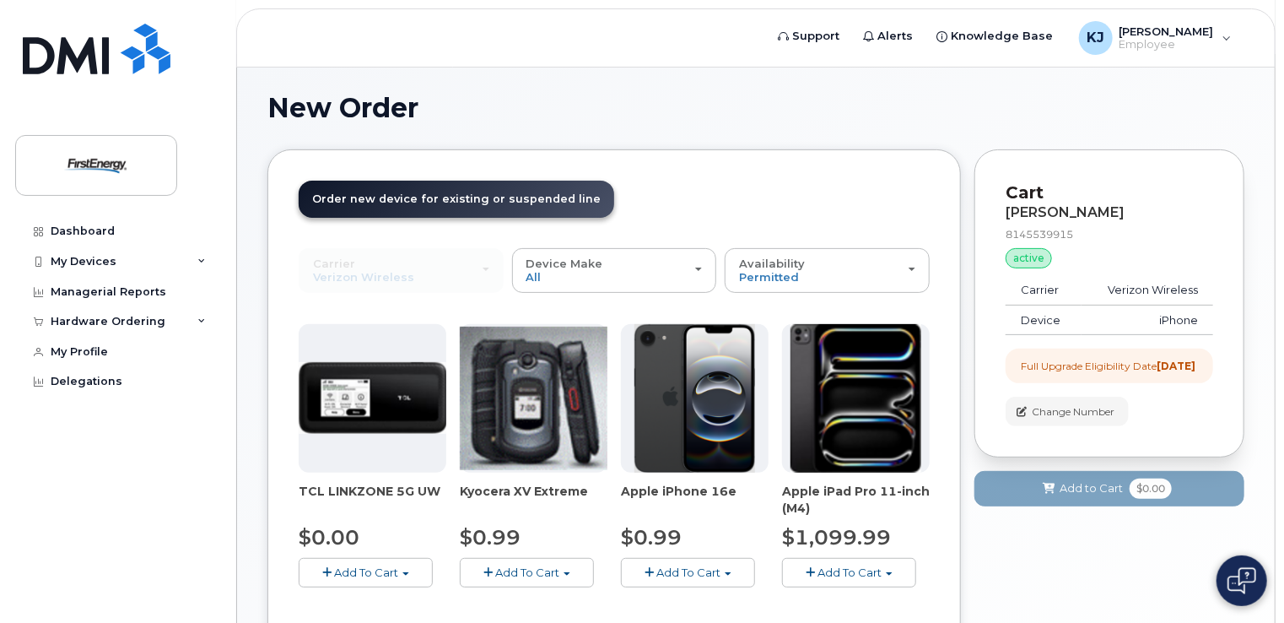
click at [707, 399] on img at bounding box center [694, 398] width 121 height 148
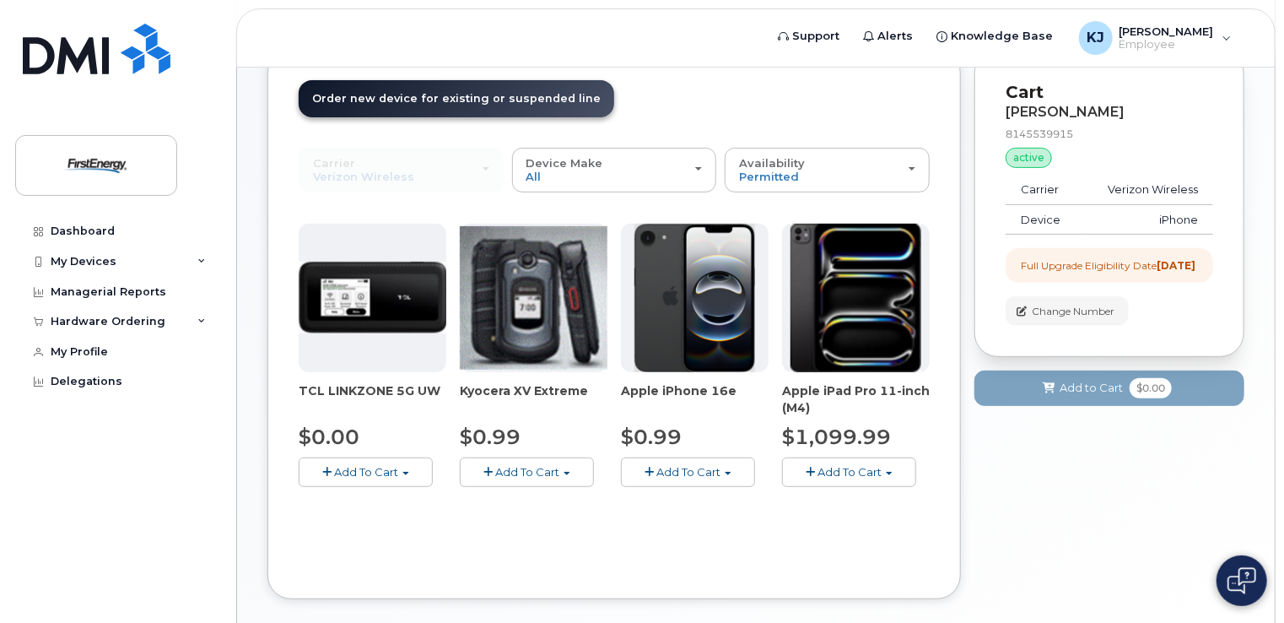
scroll to position [276, 0]
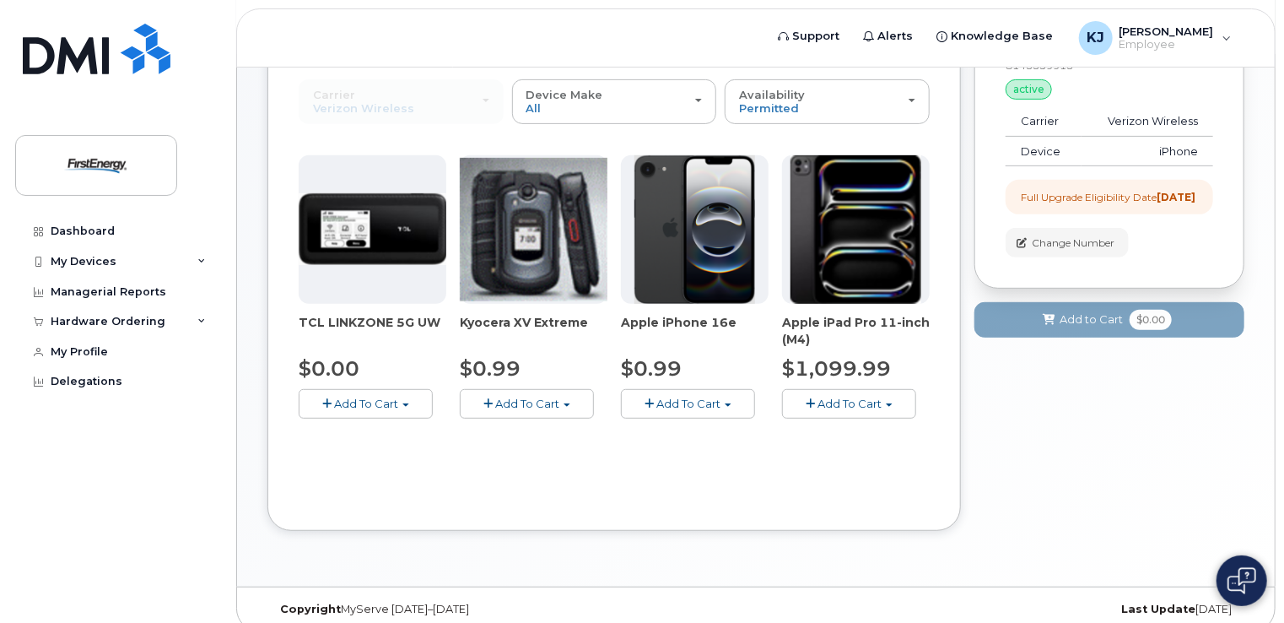
click at [672, 397] on span "Add To Cart" at bounding box center [688, 403] width 64 height 13
click at [691, 424] on link "$0.99 - 2 Year Upgrade" at bounding box center [706, 434] width 163 height 21
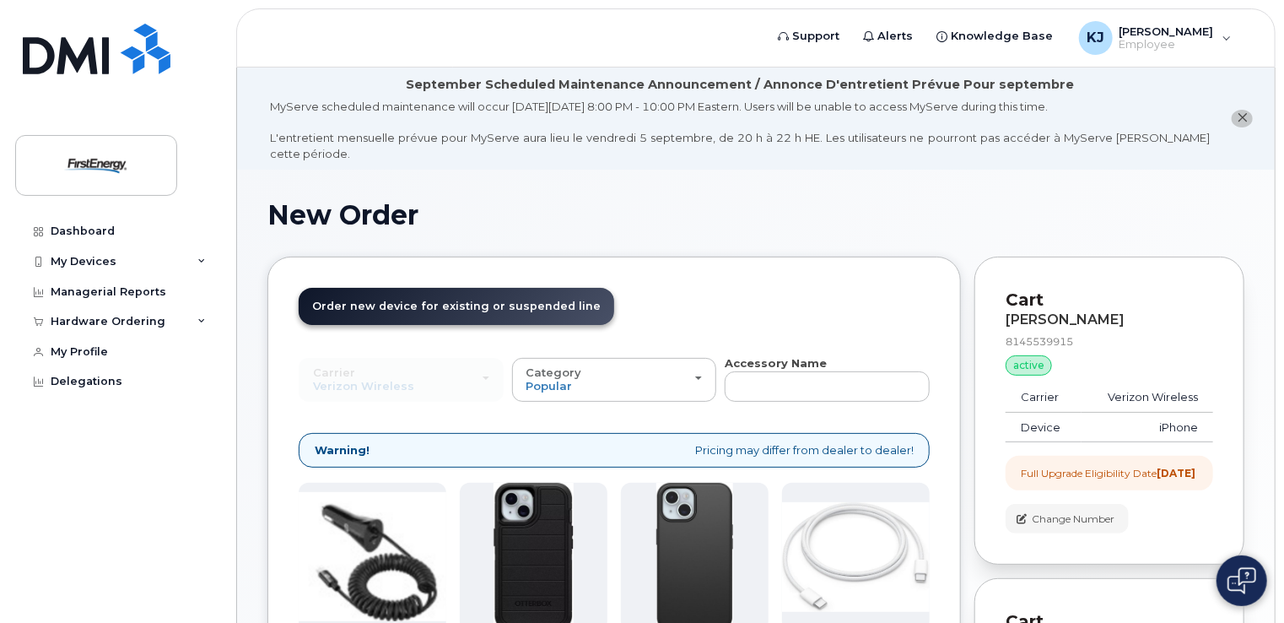
scroll to position [0, 0]
drag, startPoint x: 1236, startPoint y: 103, endPoint x: 922, endPoint y: 139, distance: 316.0
click at [1235, 103] on li "September Scheduled Maintenance Announcement / Annonce D'entretient Prévue Pour…" at bounding box center [756, 118] width 1038 height 102
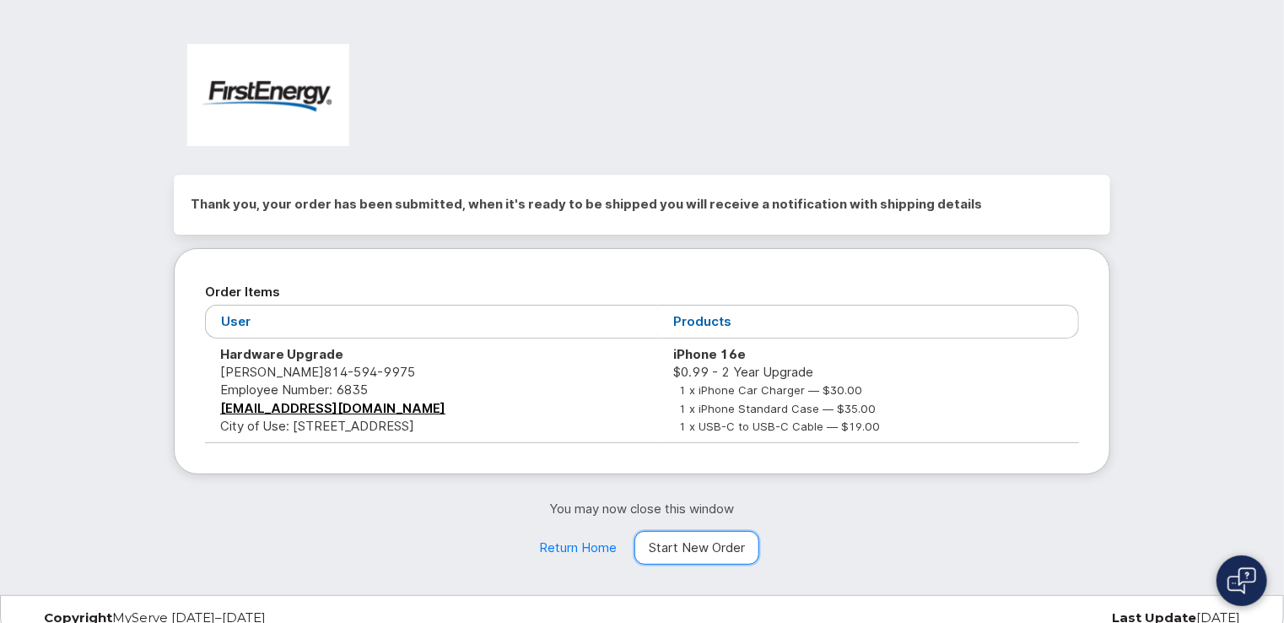
click at [704, 538] on link "Start New Order" at bounding box center [696, 548] width 125 height 34
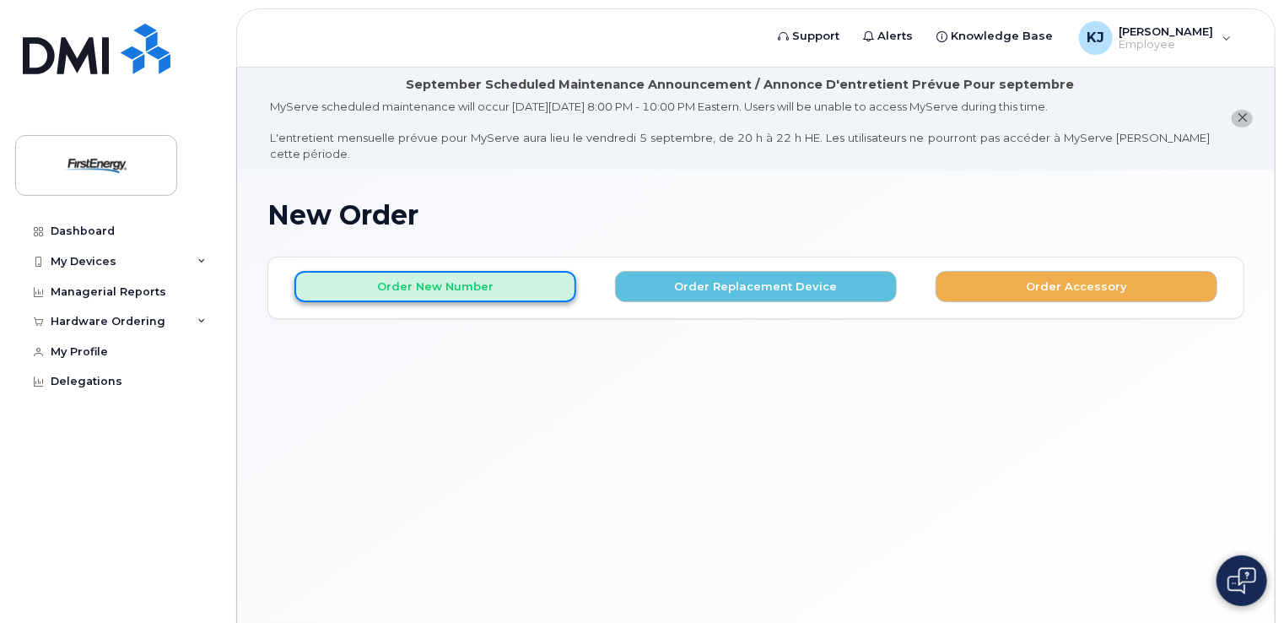
click at [437, 282] on button "Order New Number" at bounding box center [435, 286] width 282 height 31
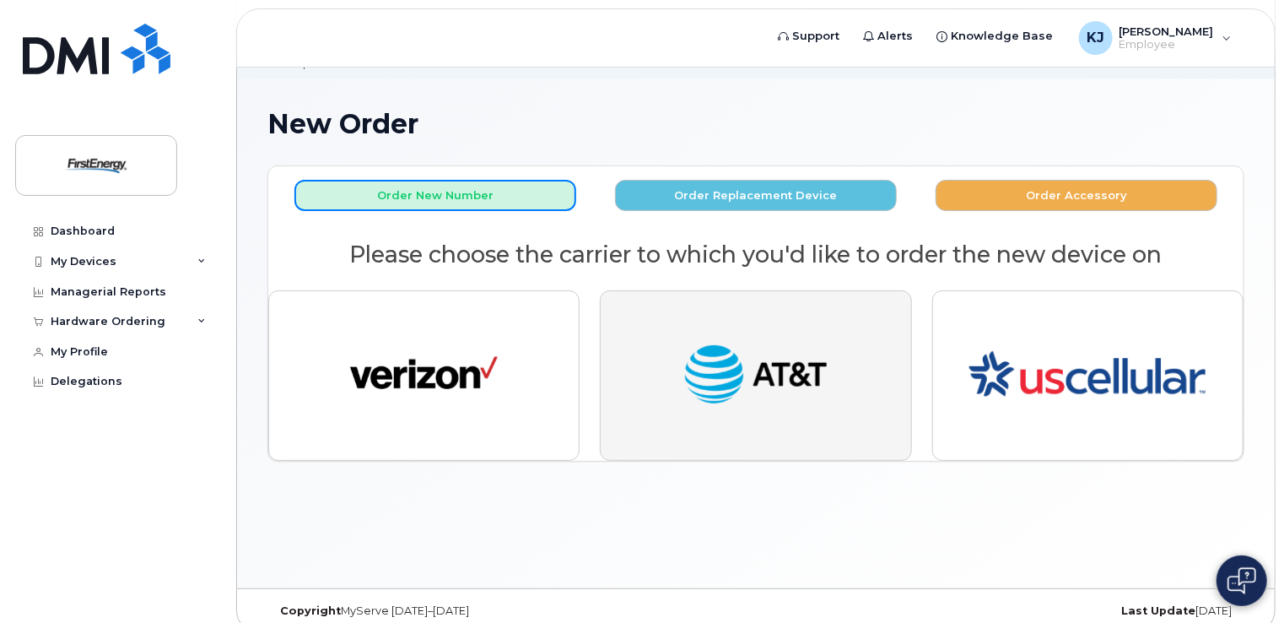
scroll to position [94, 0]
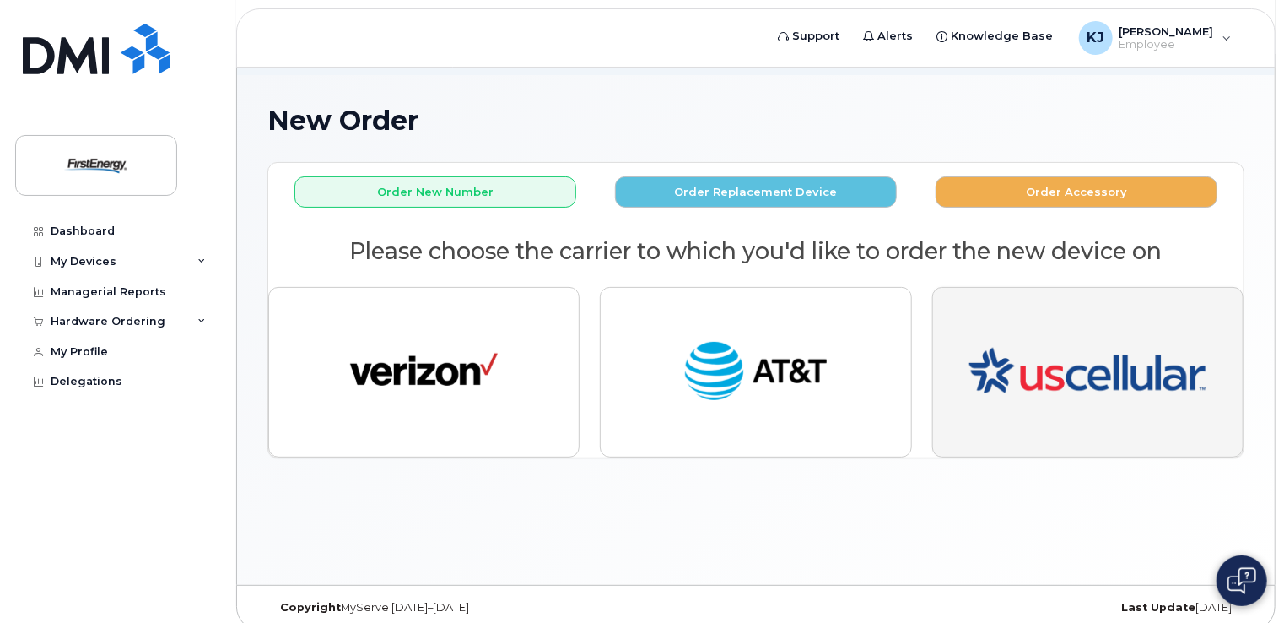
click at [1043, 333] on img "button" at bounding box center [1087, 372] width 236 height 142
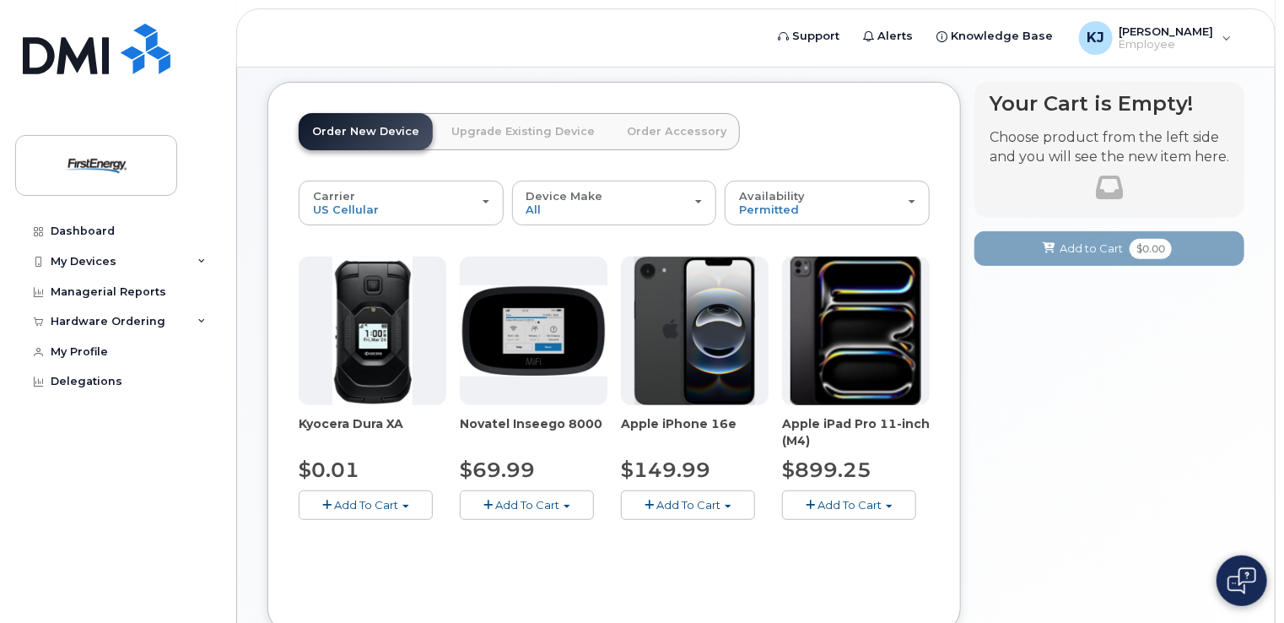
scroll to position [276, 0]
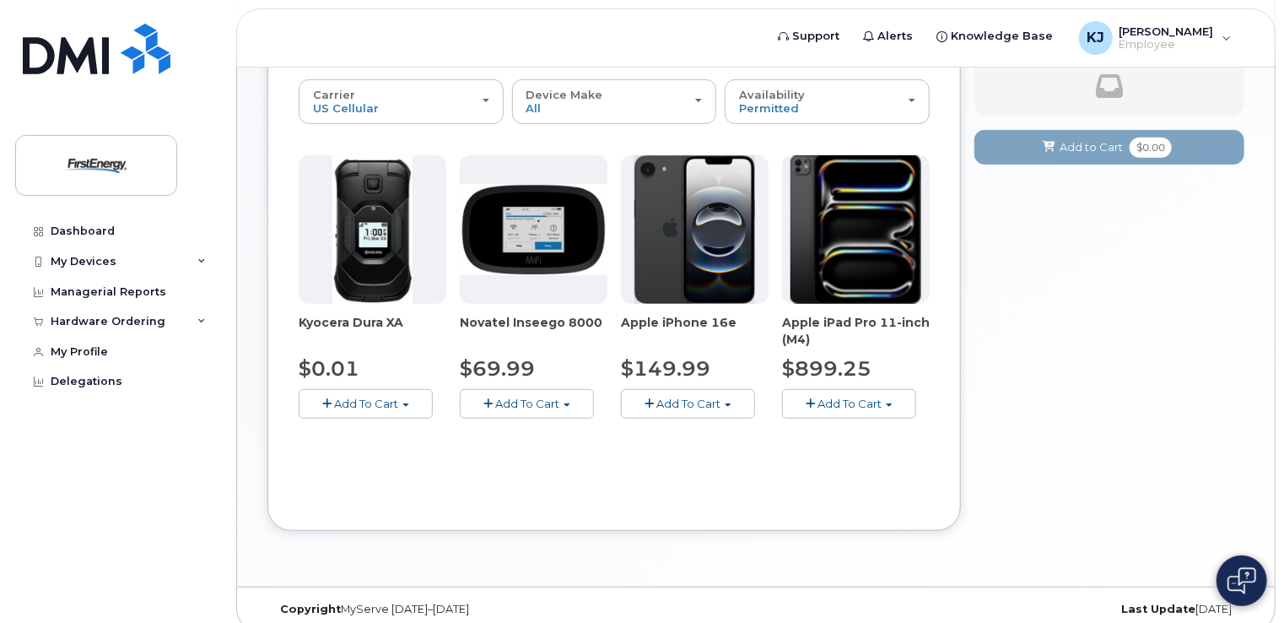
click at [603, 240] on img at bounding box center [534, 230] width 148 height 92
